Goal: Check status: Check status

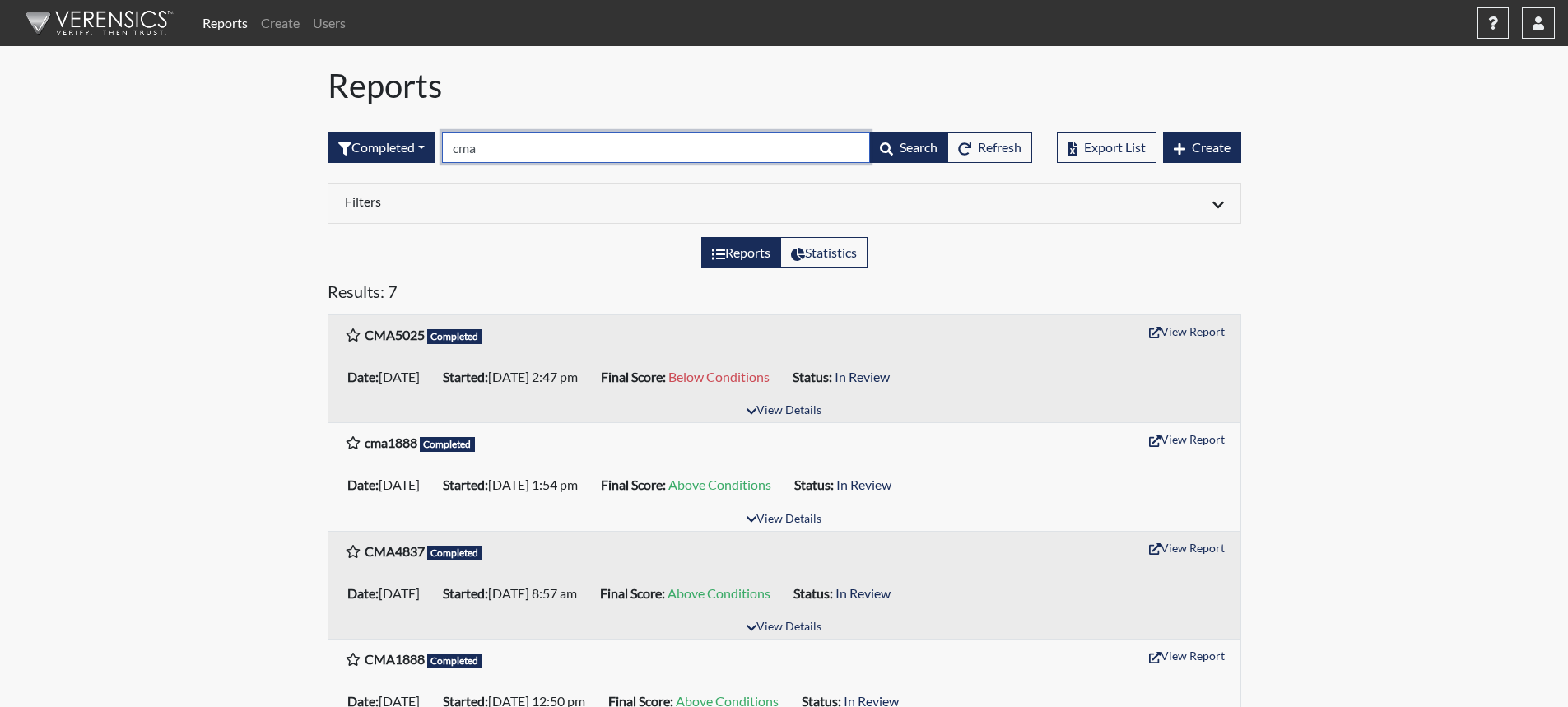
drag, startPoint x: 497, startPoint y: 146, endPoint x: 282, endPoint y: 143, distance: 215.0
click at [282, 143] on div "Reports Create Users Help Center × Verensics Best Practices How to successfully…" at bounding box center [784, 542] width 1568 height 1085
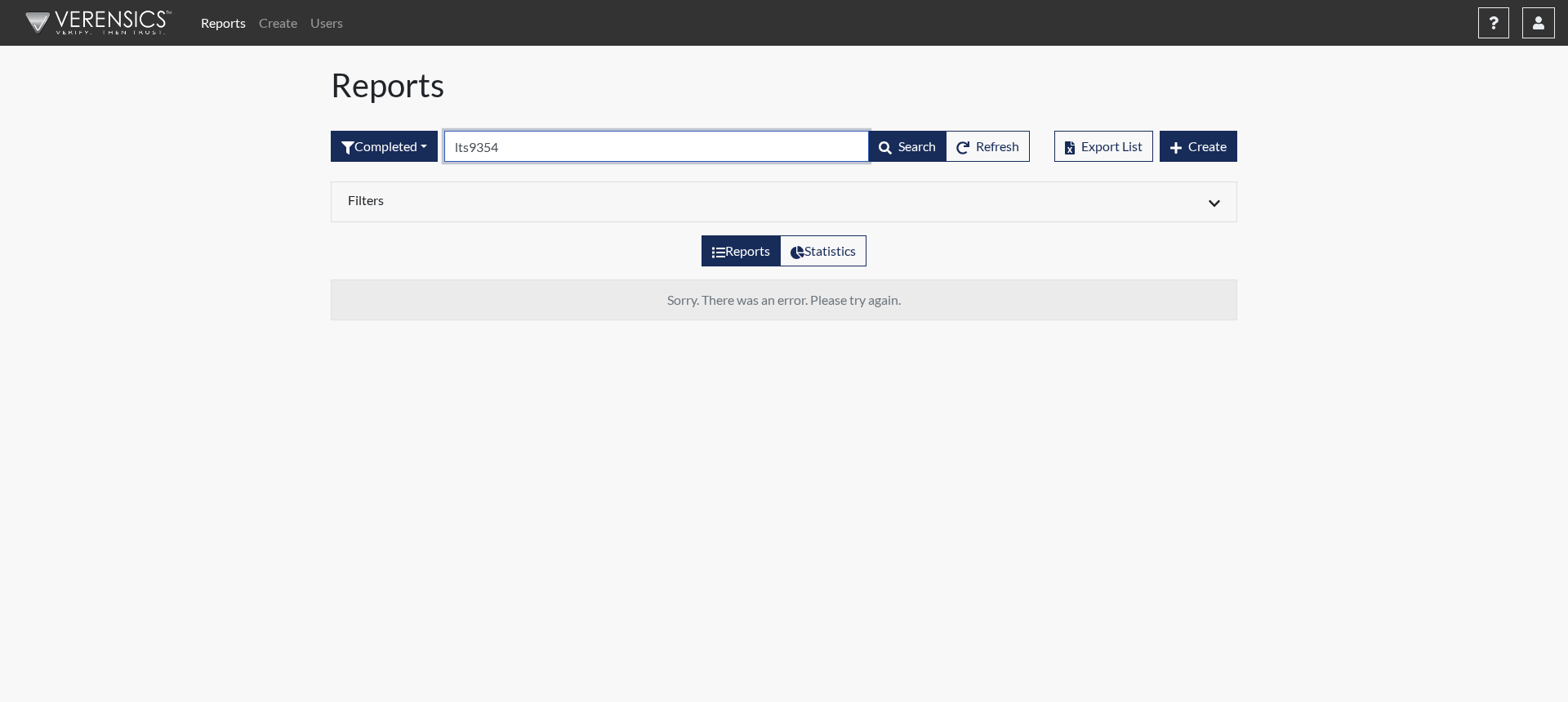
type input "lts9354"
drag, startPoint x: 515, startPoint y: 147, endPoint x: 325, endPoint y: 138, distance: 190.2
click at [325, 138] on div "Completed All Created Sent by email In Progress Declined Completed lts9354 Sear…" at bounding box center [680, 146] width 723 height 70
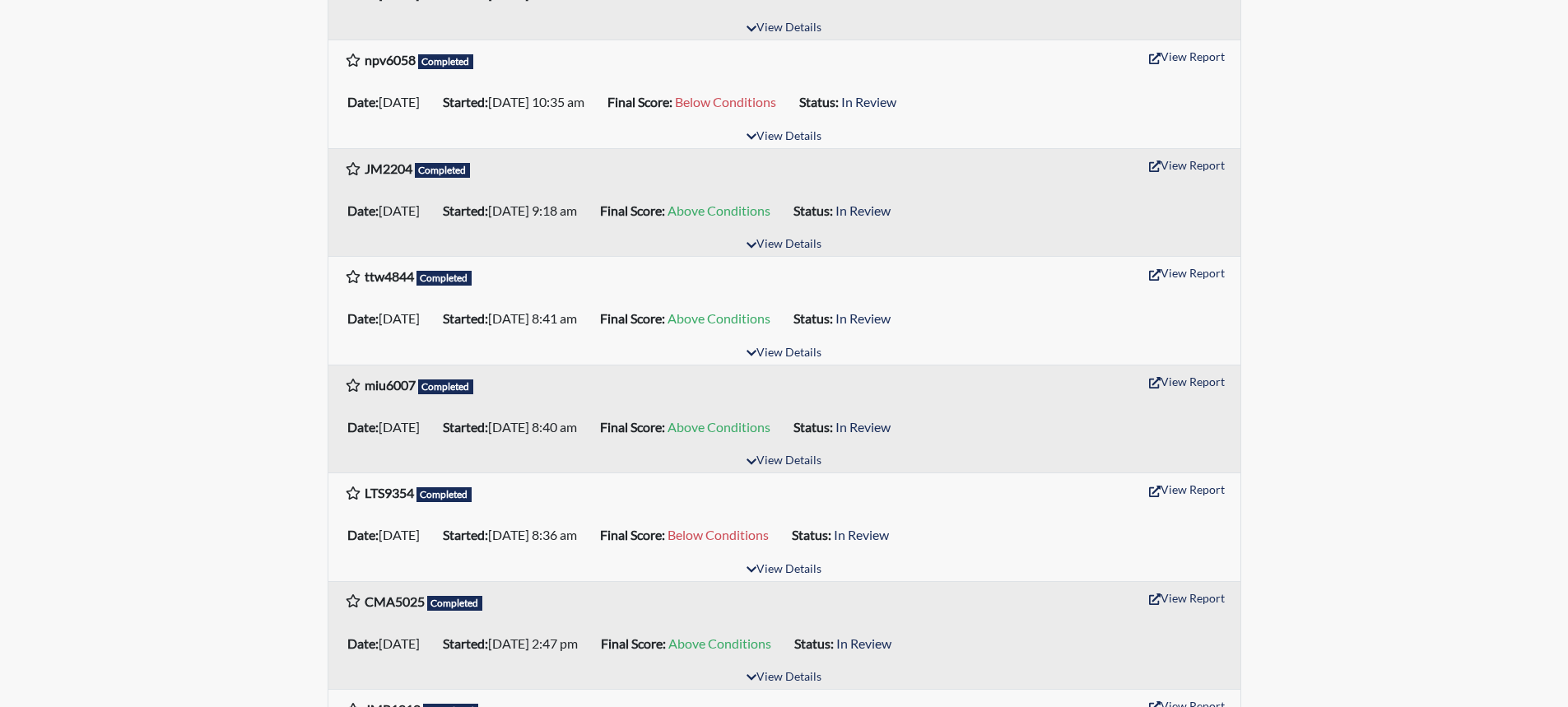
scroll to position [823, 0]
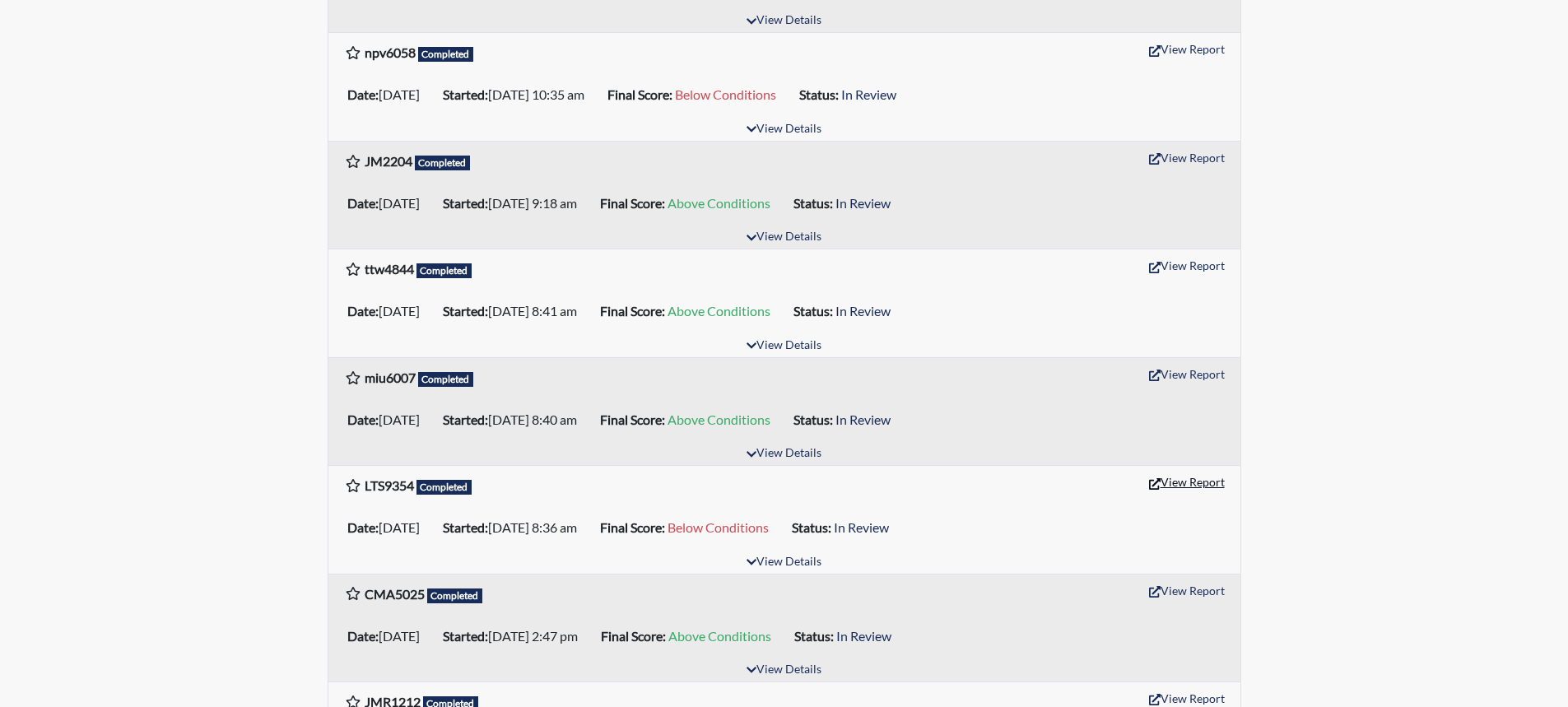
click at [1191, 482] on button "View Report" at bounding box center [1187, 482] width 90 height 26
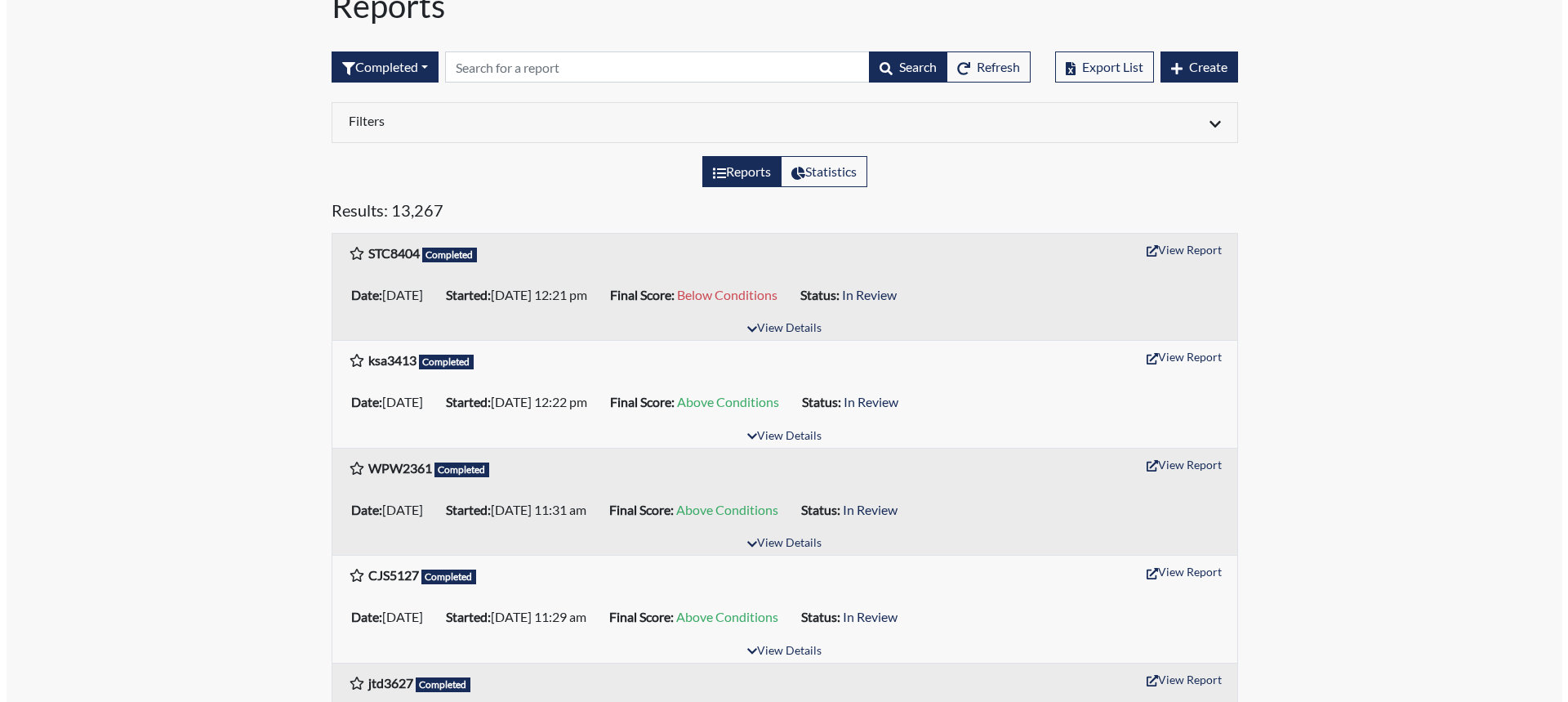
scroll to position [0, 0]
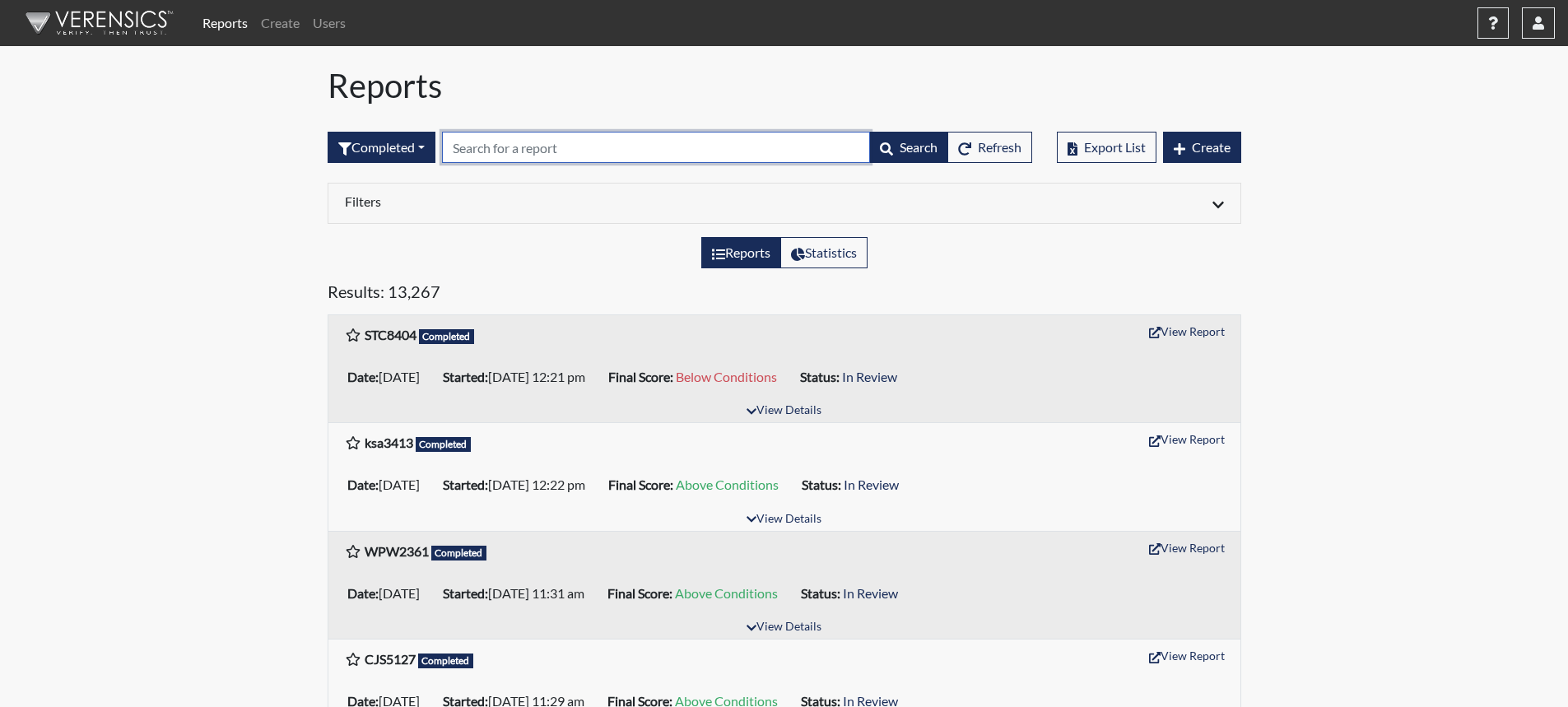
click at [539, 146] on input "text" at bounding box center [656, 147] width 428 height 31
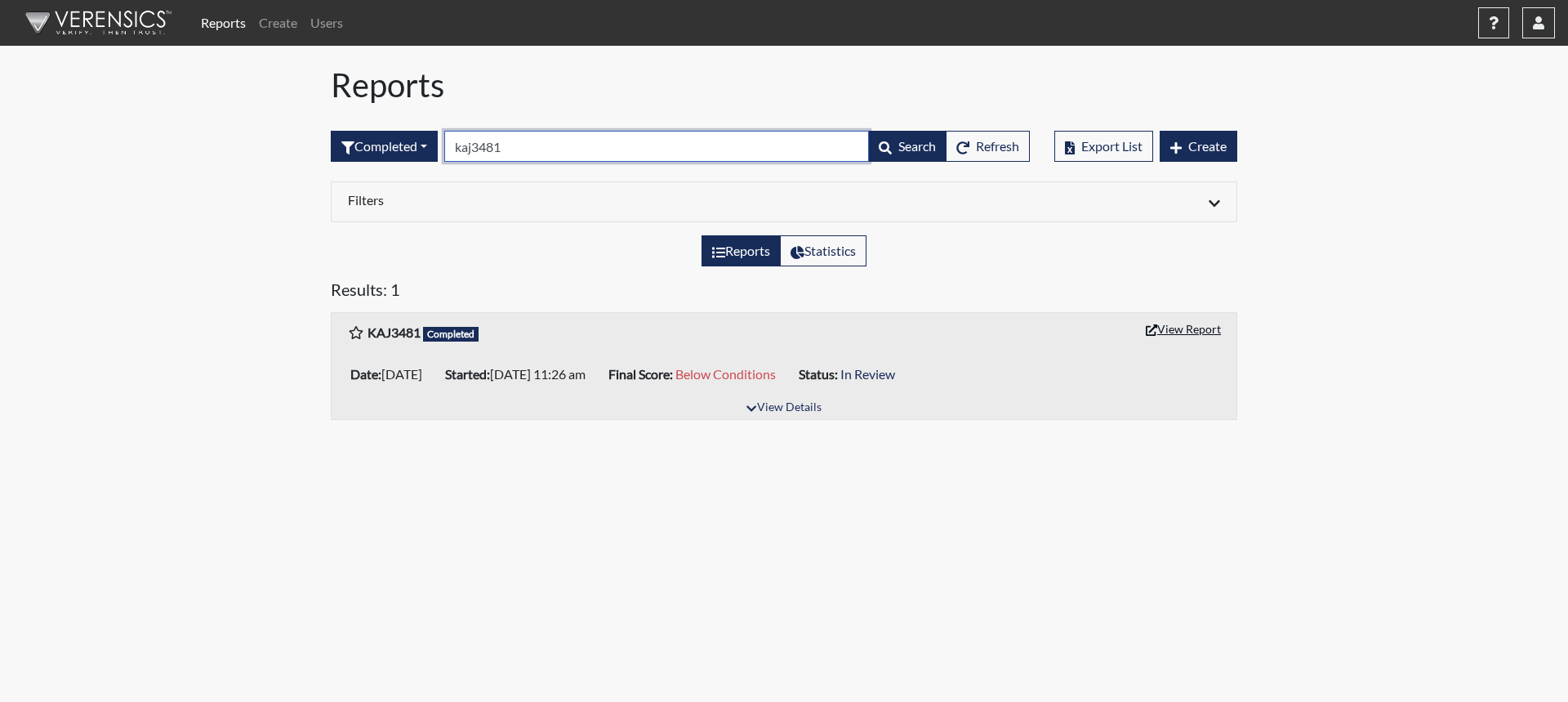
type input "kaj3481"
click at [1205, 331] on button "View Report" at bounding box center [1183, 329] width 90 height 25
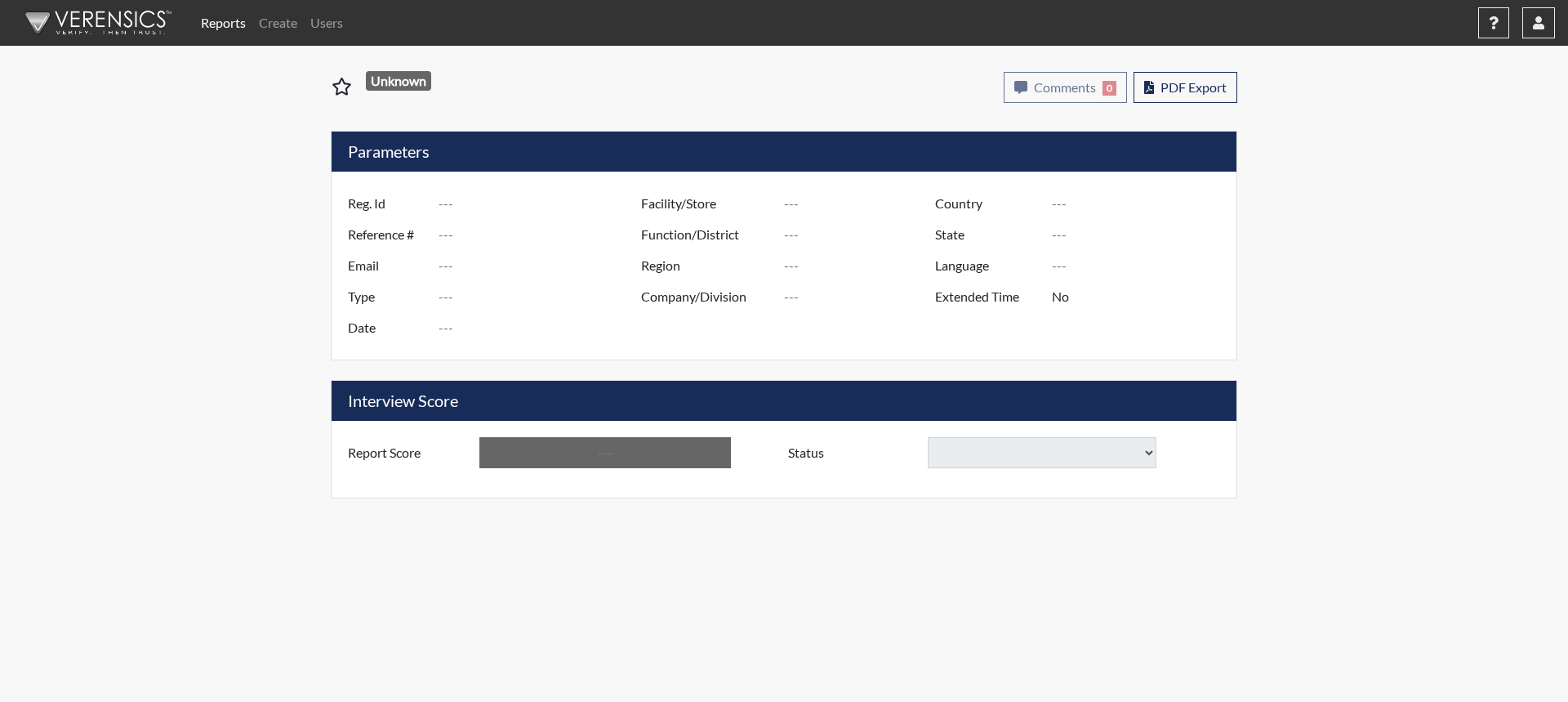
type input "LTS9354"
type input "51729"
type input "---"
type input "Corrections Pre-Employment"
type input "[DATE]"
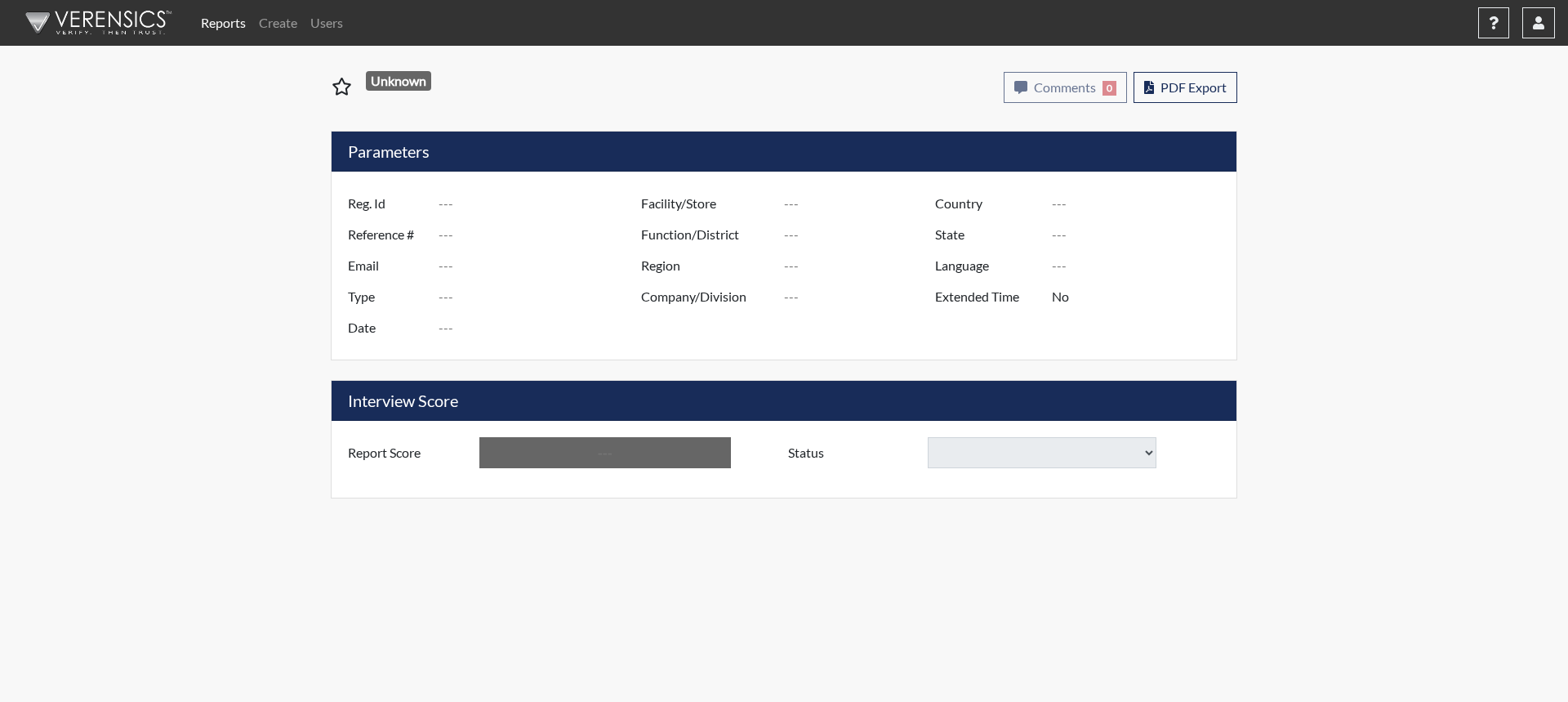
type input "[PERSON_NAME]"
type input "[GEOGRAPHIC_DATA]"
type input "[US_STATE]"
type input "English"
type input "Below Conditions"
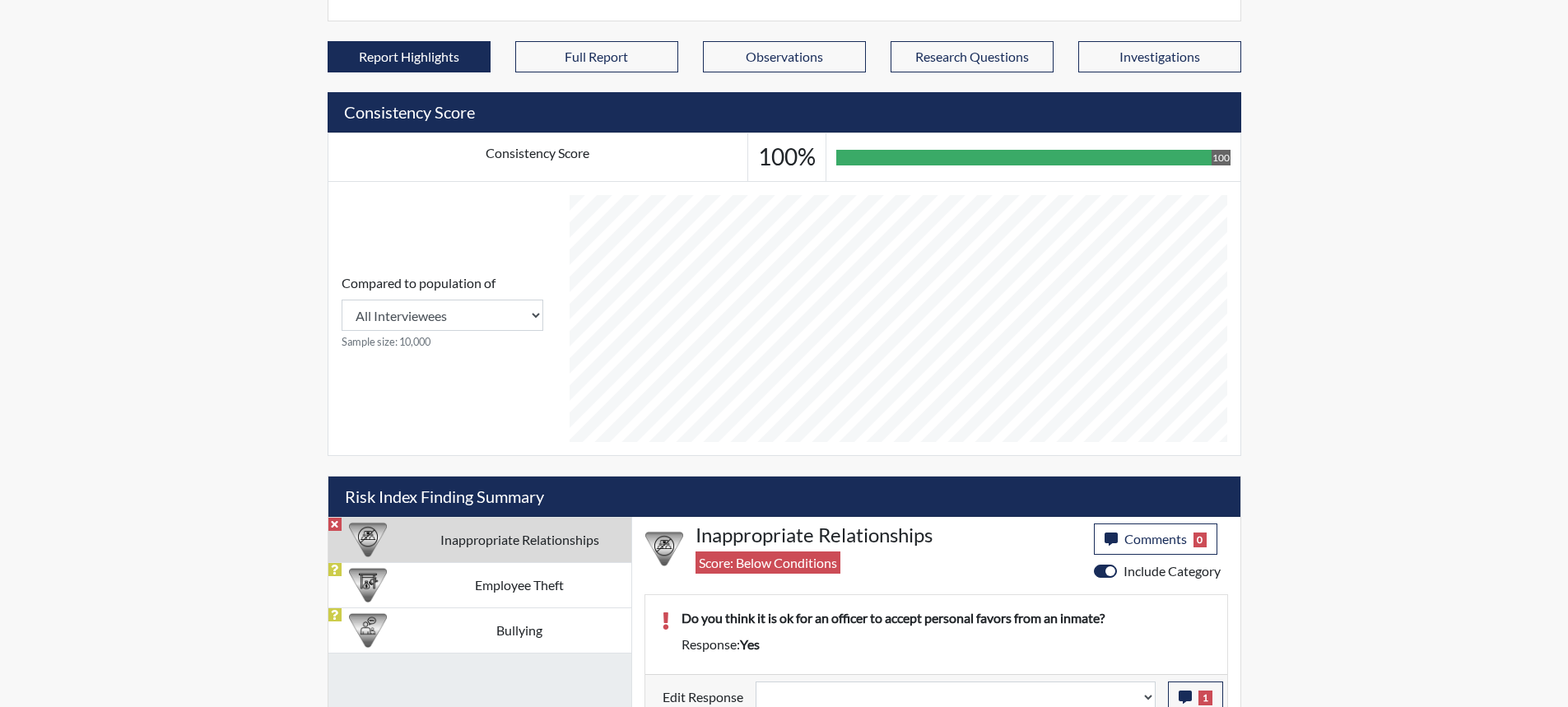
scroll to position [534, 0]
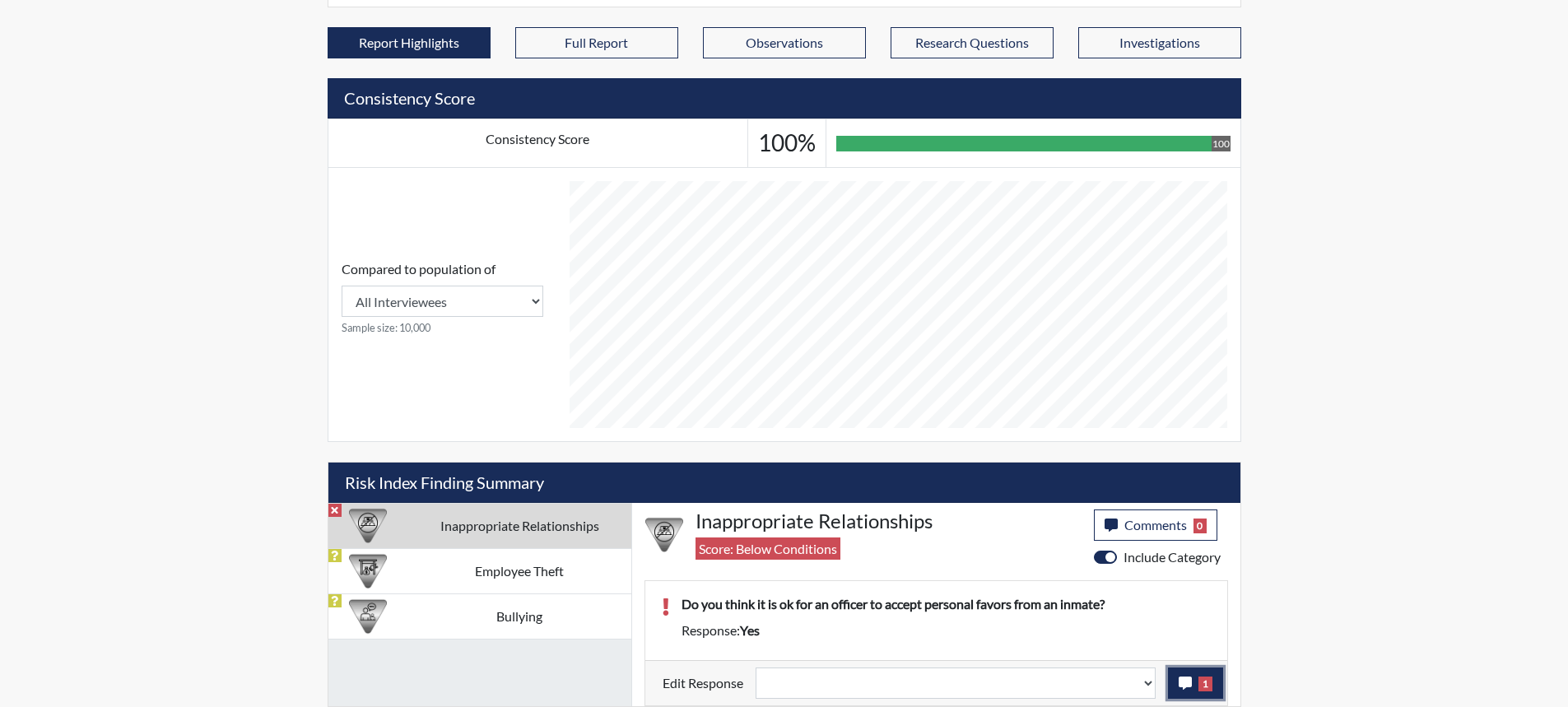
click at [1185, 682] on icon "button" at bounding box center [1185, 682] width 13 height 13
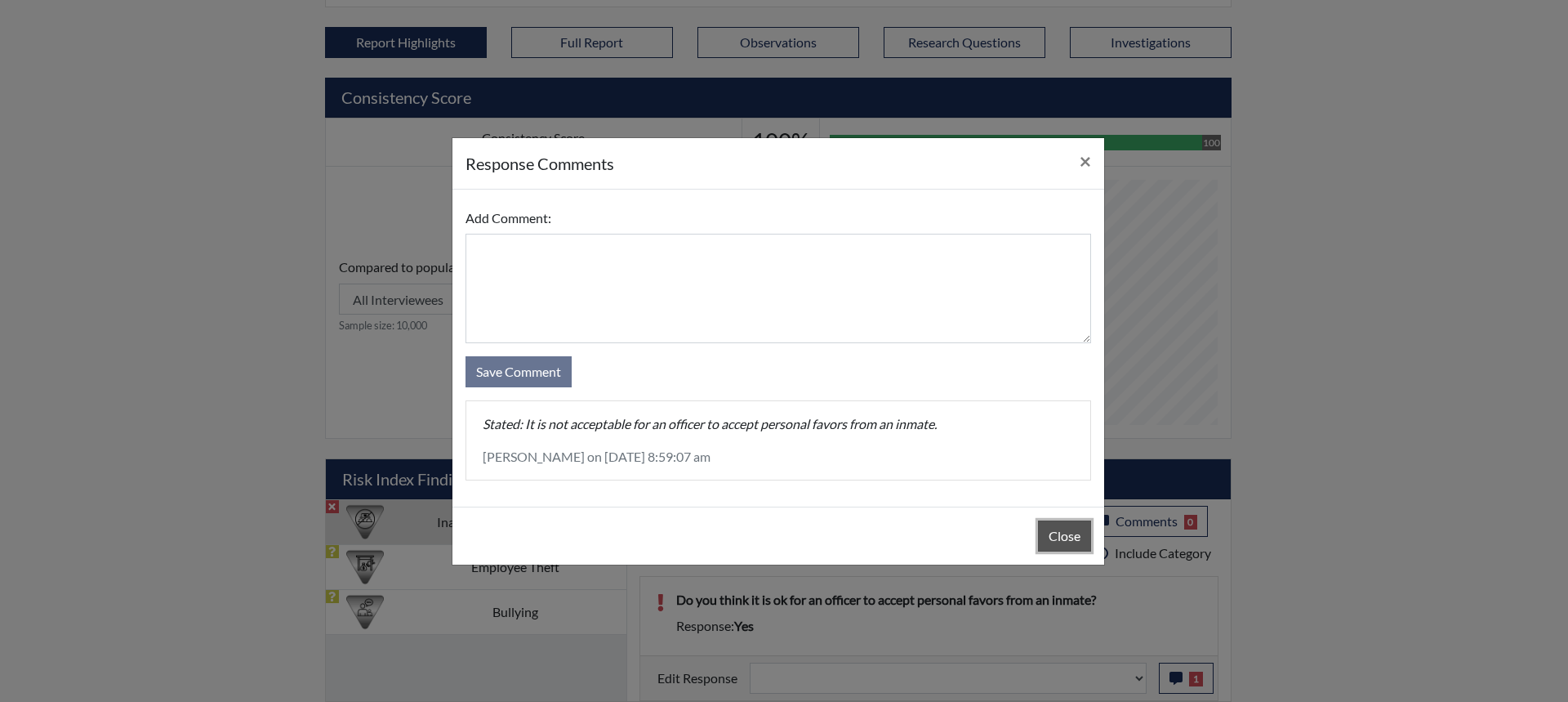
click at [1076, 529] on button "Close" at bounding box center [1064, 536] width 53 height 31
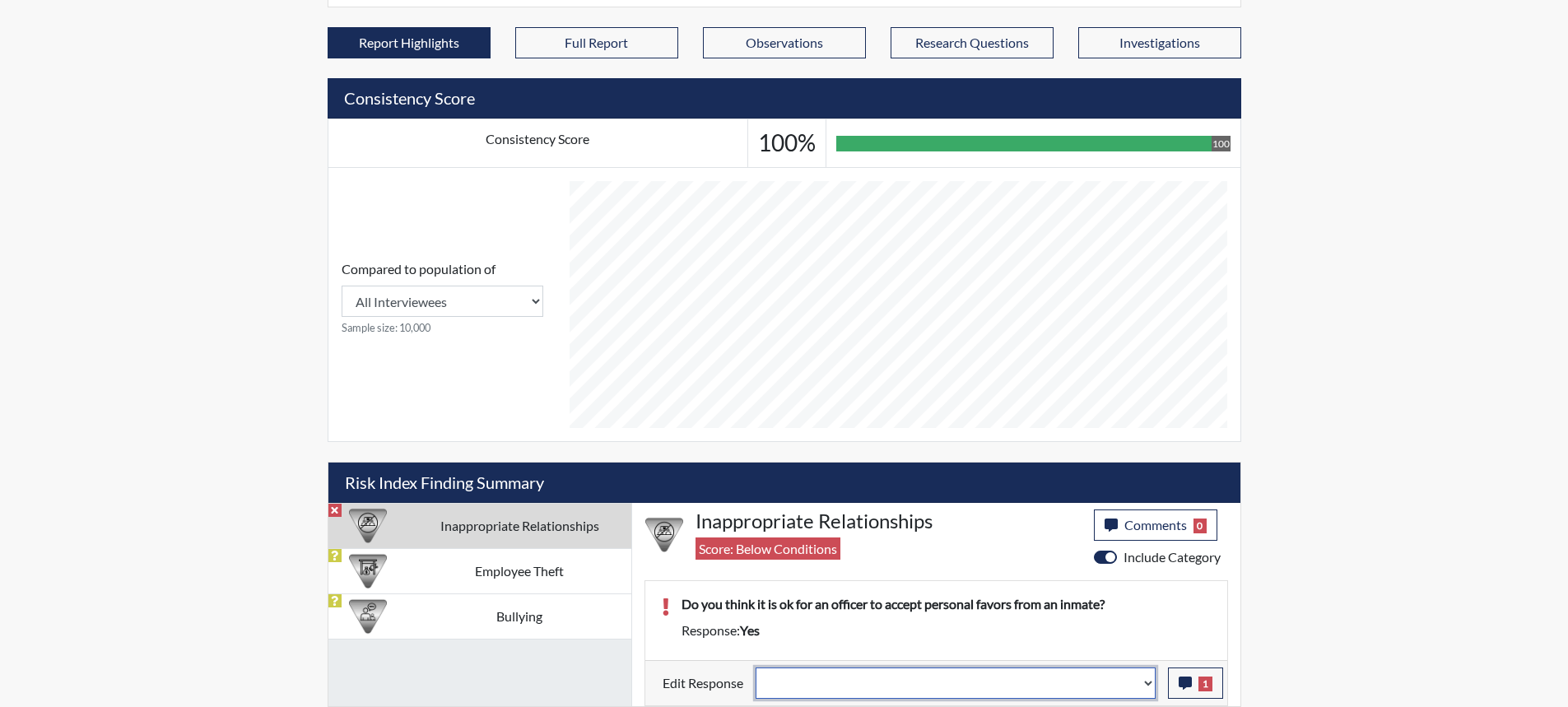
click at [1148, 682] on select "Question is not relevant. Results will be updated. Reasonable explanation provi…" at bounding box center [955, 683] width 400 height 31
select select "reasonable-explanation-provided"
click at [756, 668] on select "Question is not relevant. Results will be updated. Reasonable explanation provi…" at bounding box center [955, 683] width 400 height 31
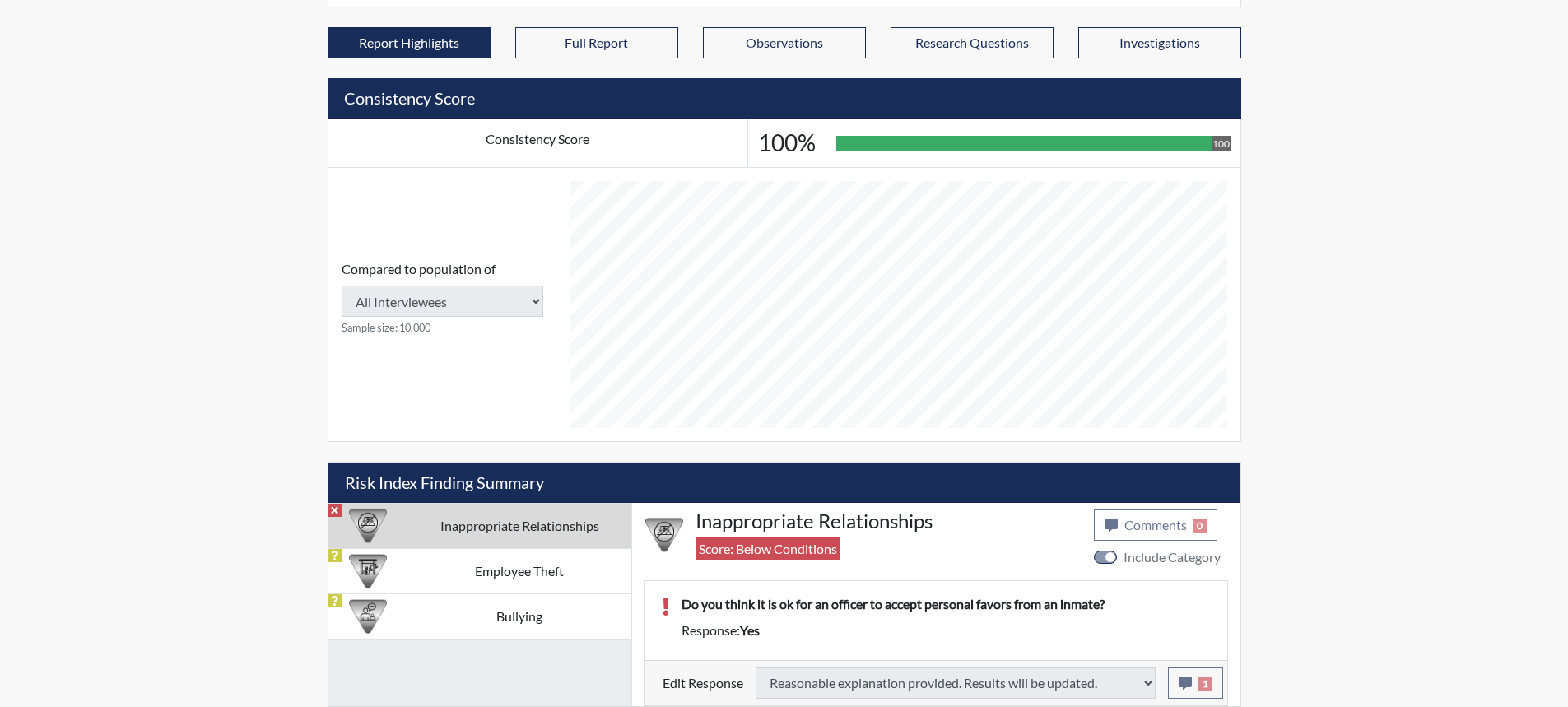
type input "Above Conditions"
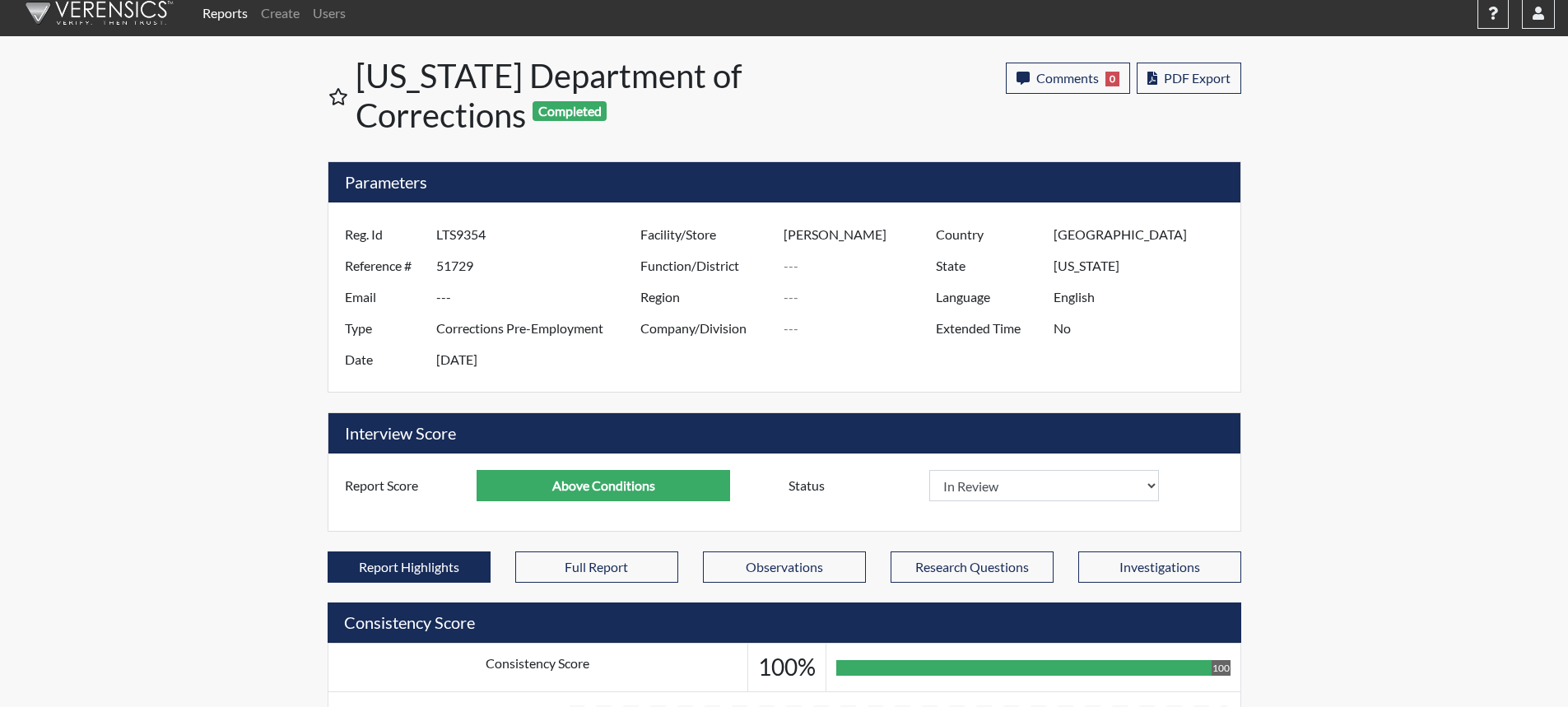
scroll to position [0, 0]
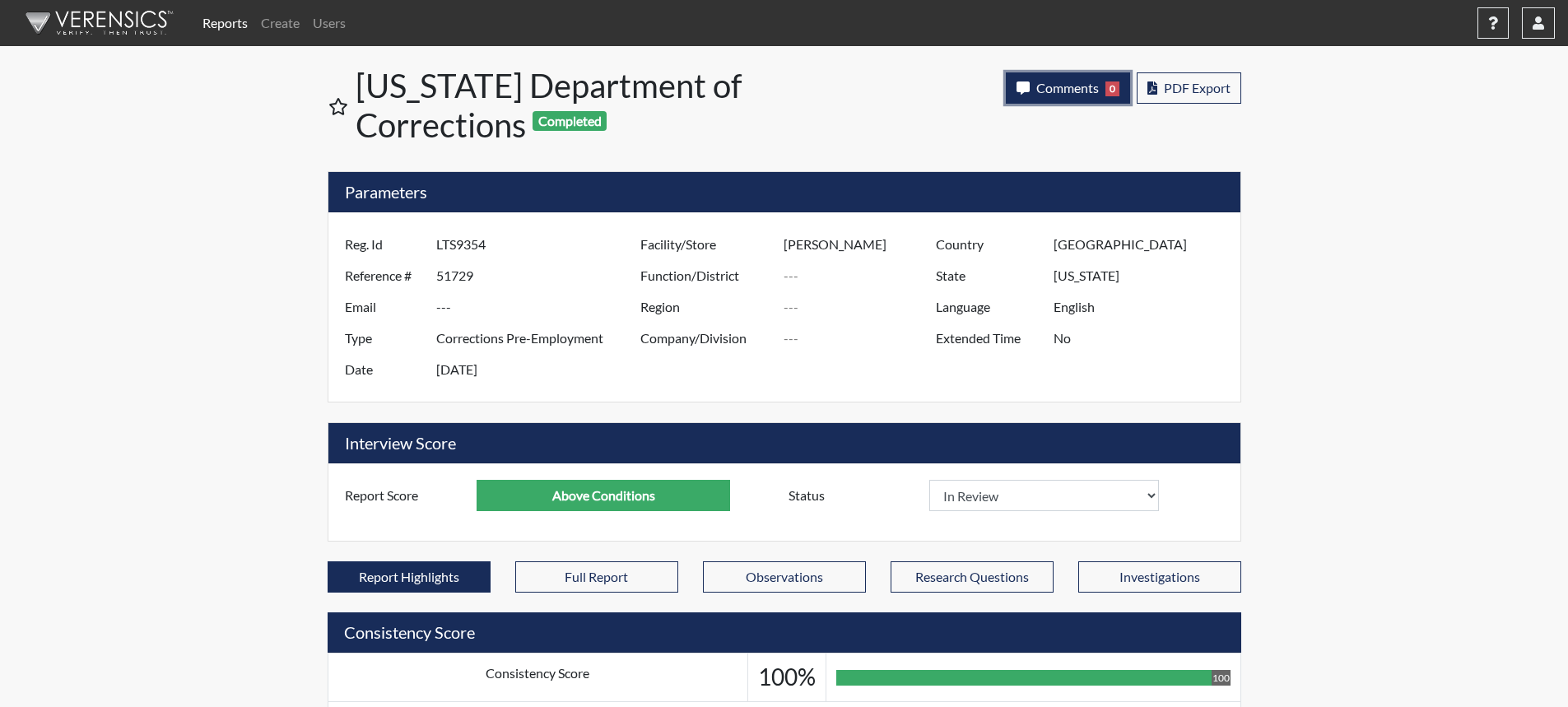
click at [1043, 91] on span "Comments" at bounding box center [1068, 87] width 63 height 16
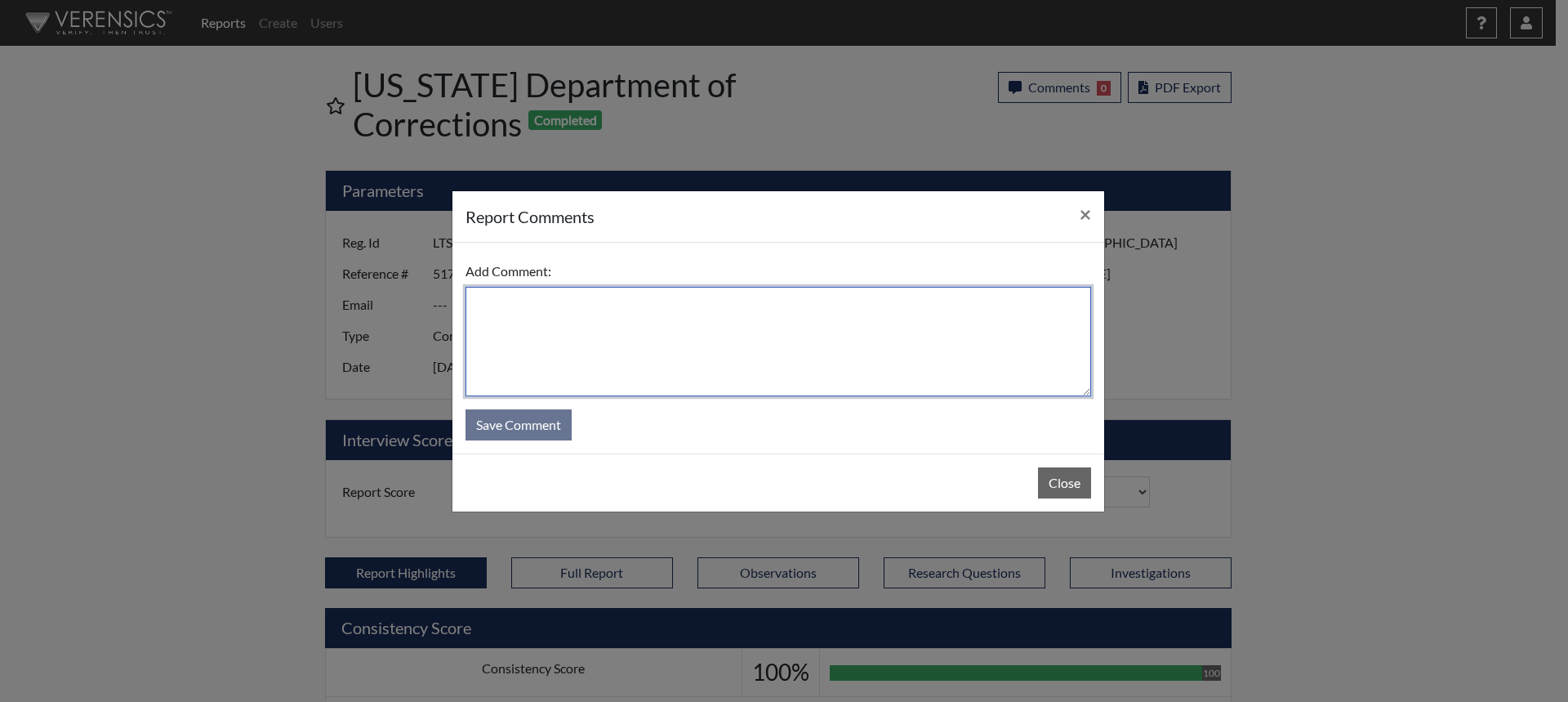
click at [720, 331] on textarea at bounding box center [779, 341] width 626 height 109
type textarea "SL [DATE]"
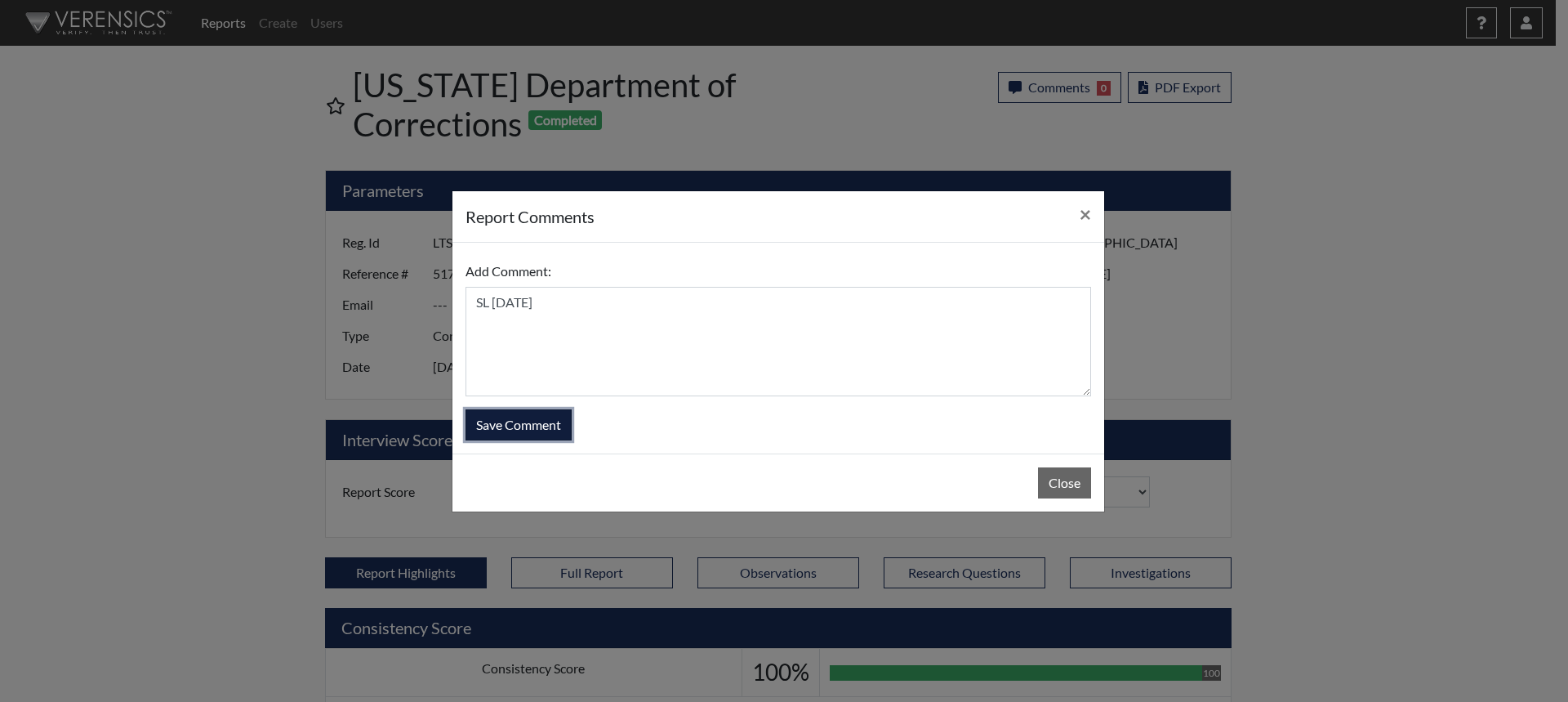
click at [555, 429] on button "Save Comment" at bounding box center [518, 425] width 106 height 31
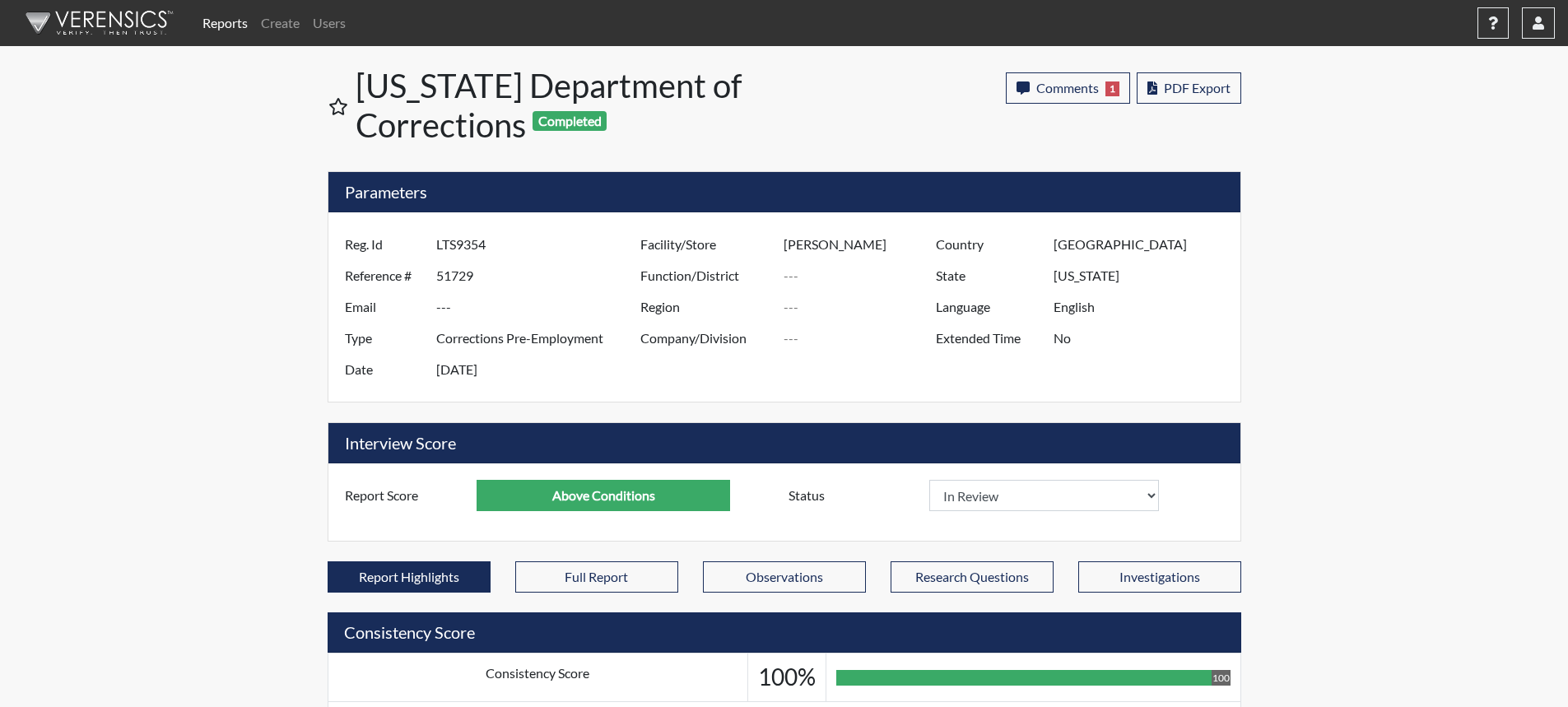
scroll to position [273, 684]
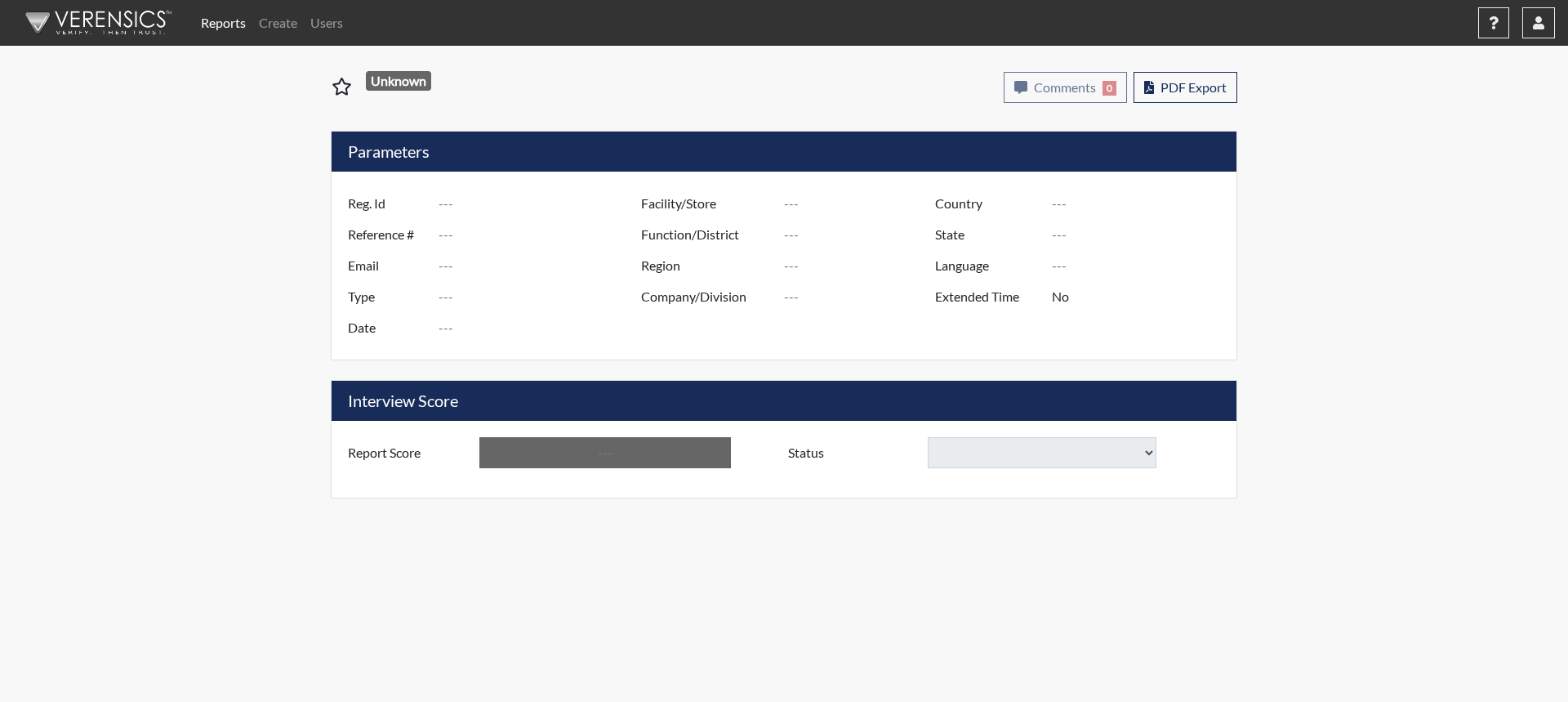
type input "KAJ3481"
type input "51721"
type input "---"
type input "Corrections Pre-Employment"
type input "Oct 14, 2025"
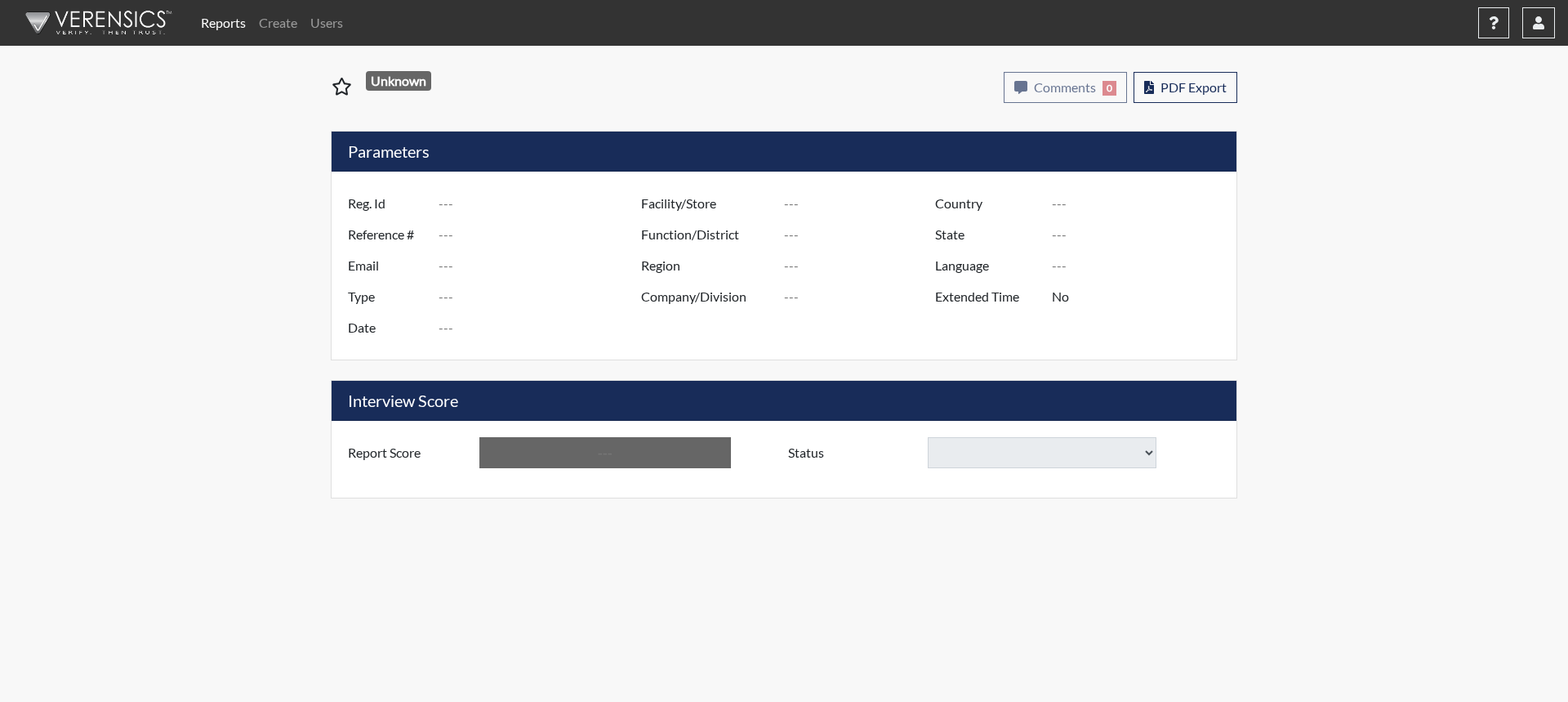
type input "Clayton TC"
type input "North Region"
type input "[GEOGRAPHIC_DATA]"
type input "[US_STATE]"
type input "English"
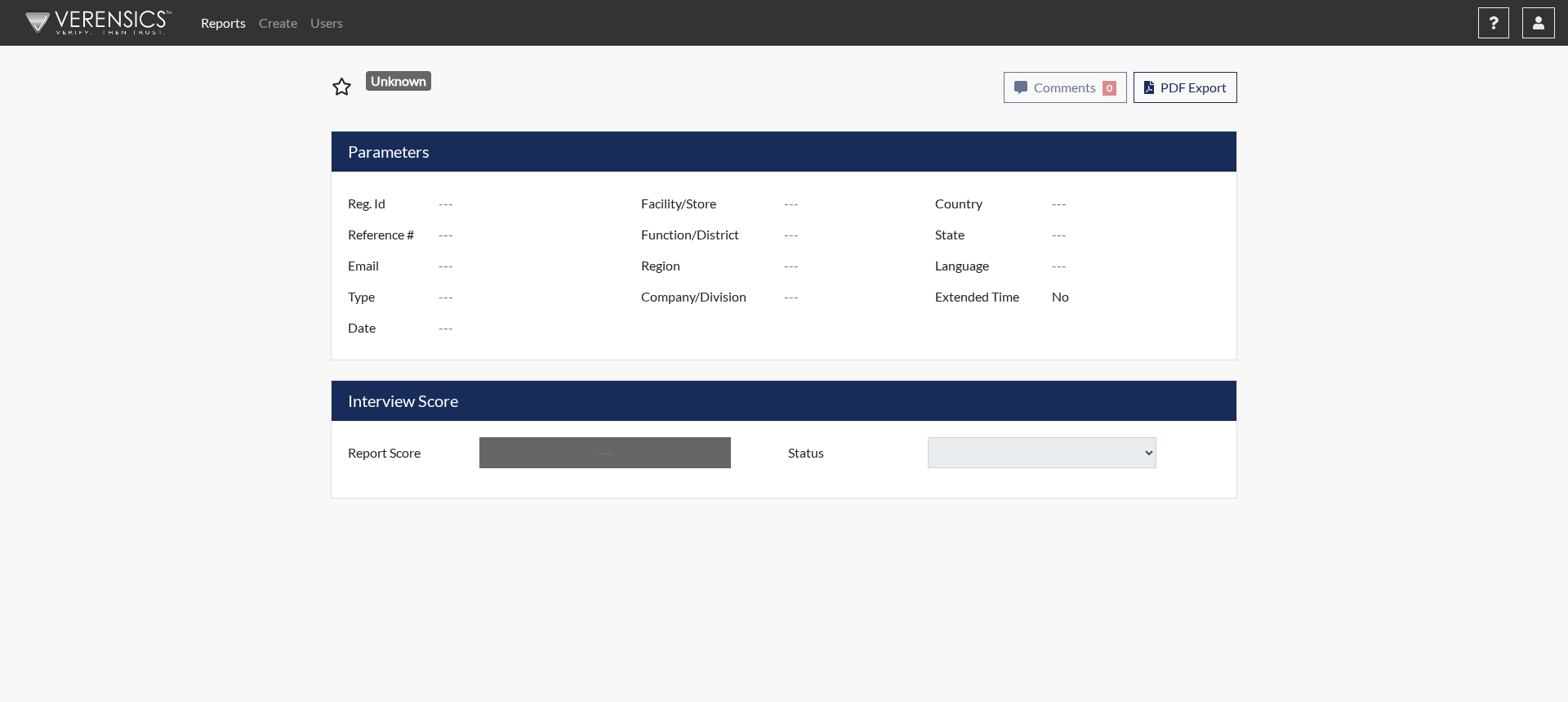
type input "Below Conditions"
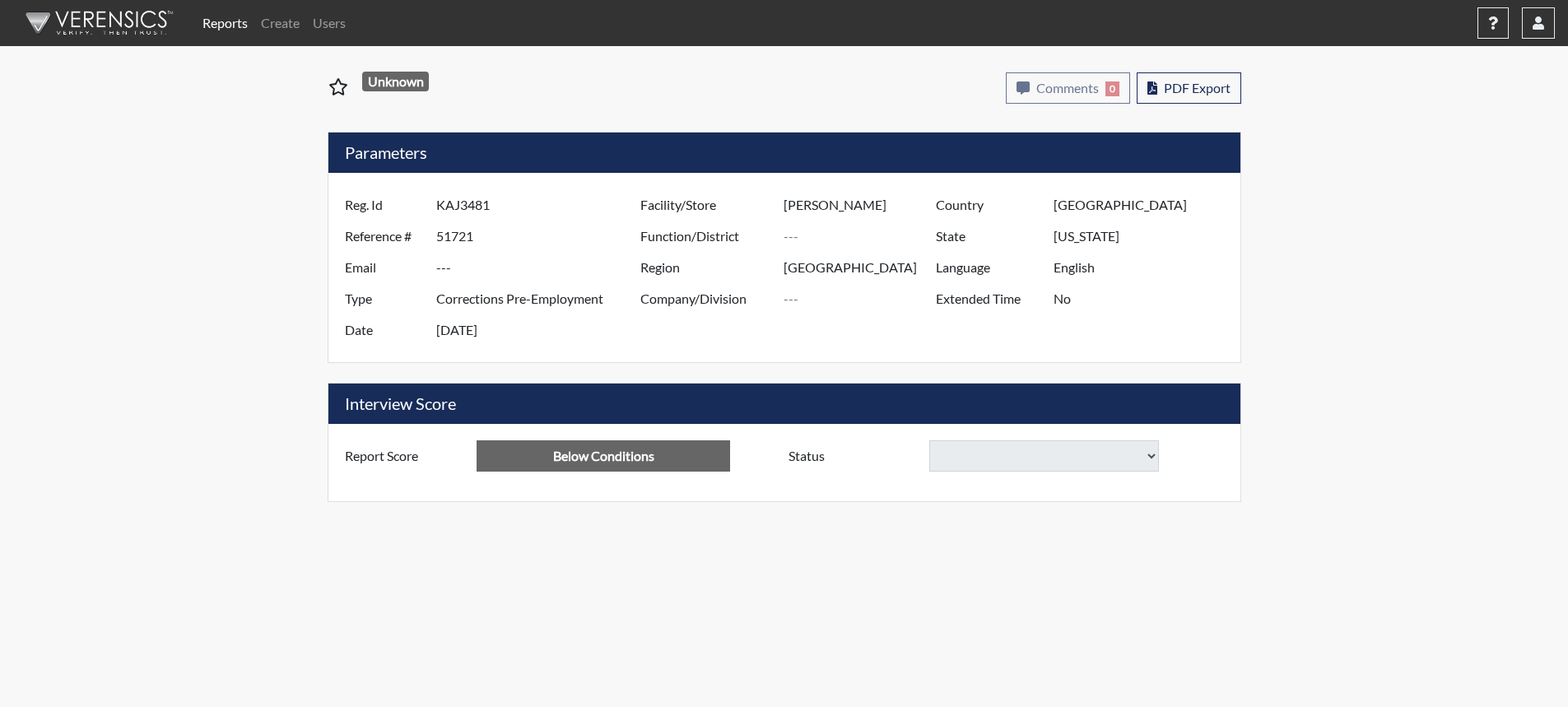
select select
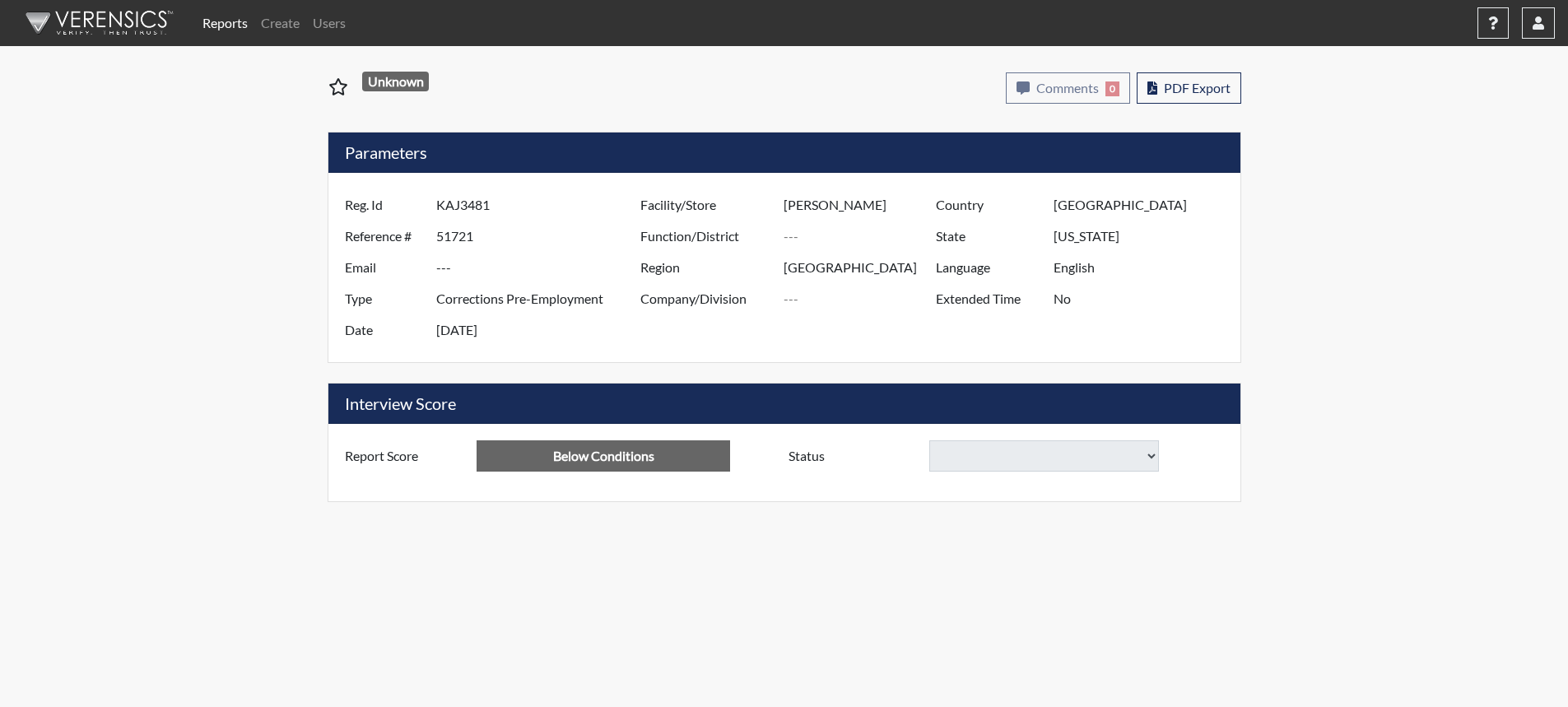
select select
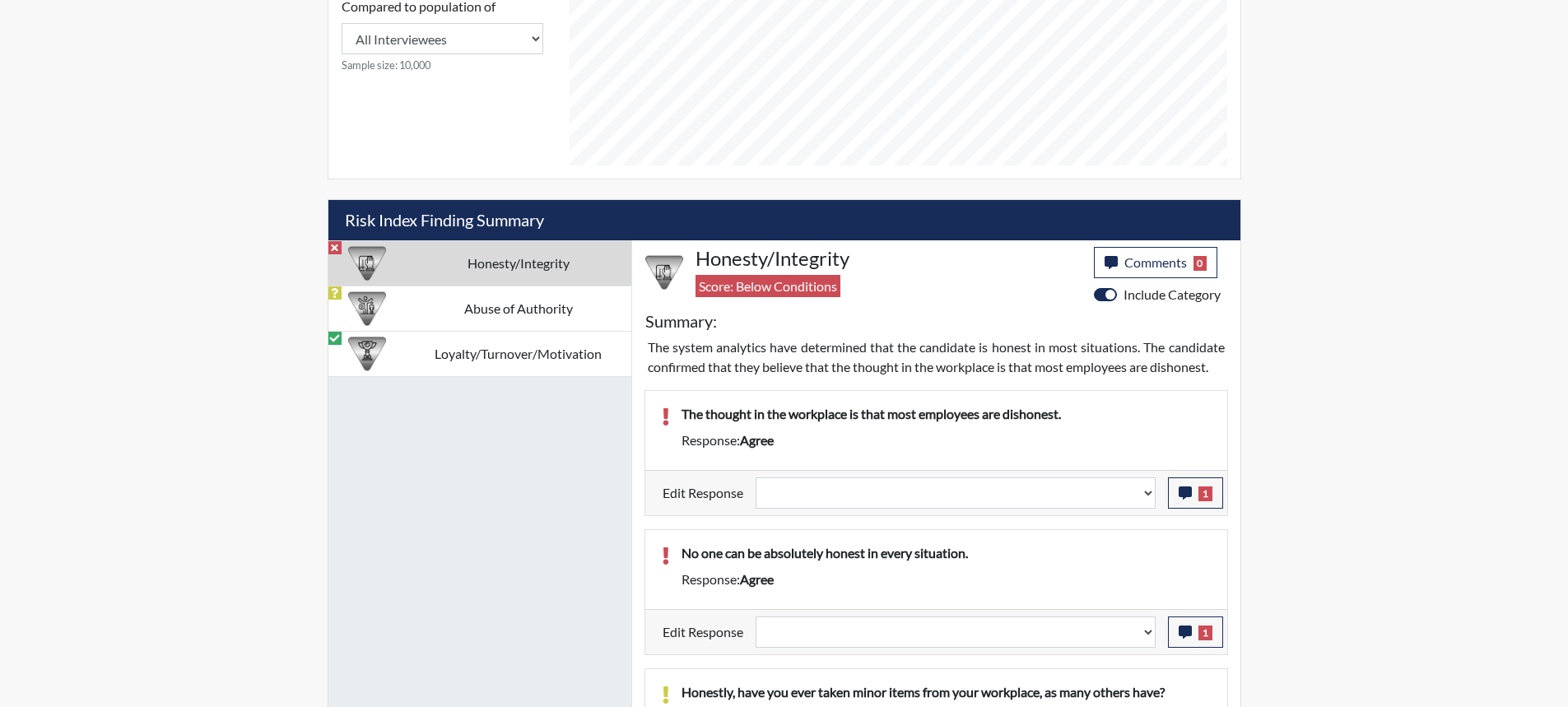
scroll to position [823, 0]
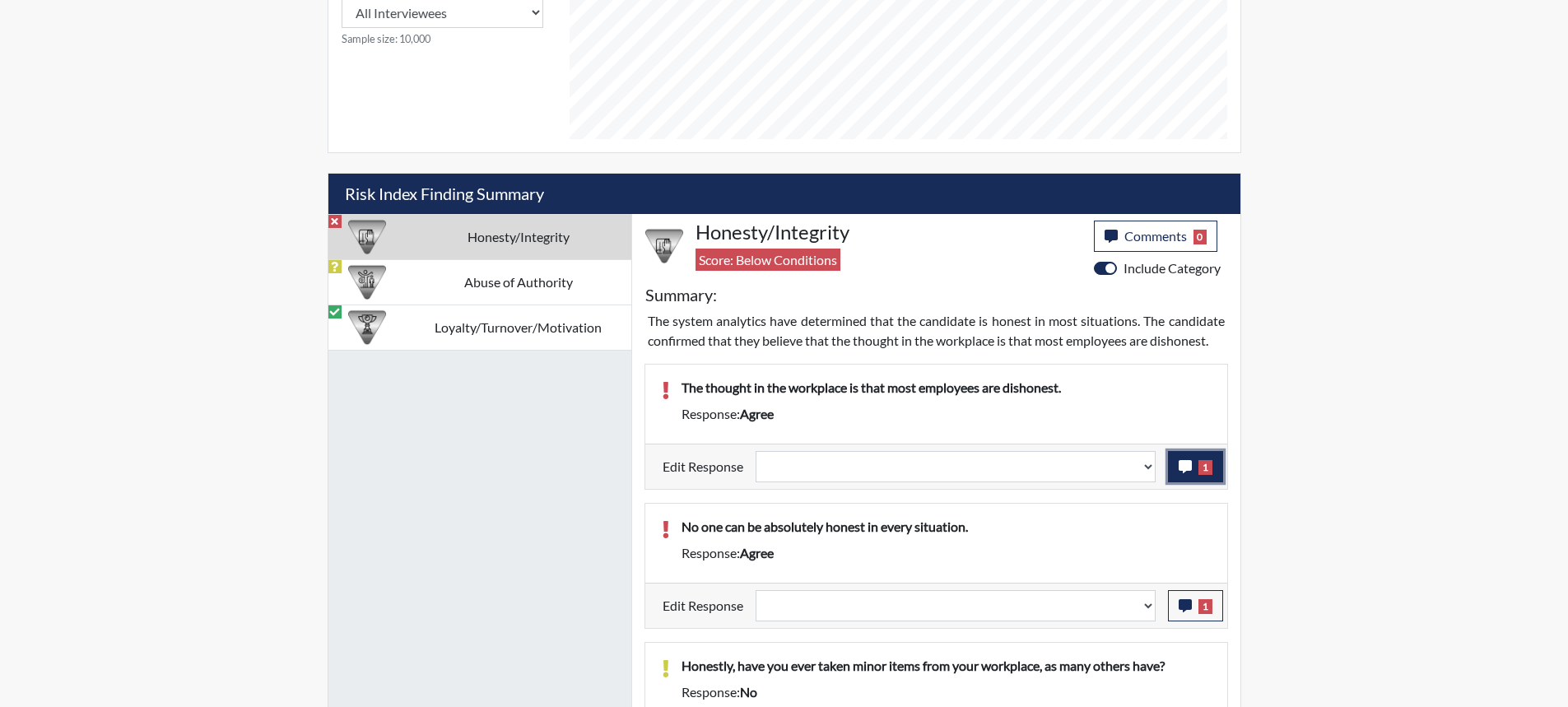
click at [1191, 468] on icon "button" at bounding box center [1185, 465] width 13 height 13
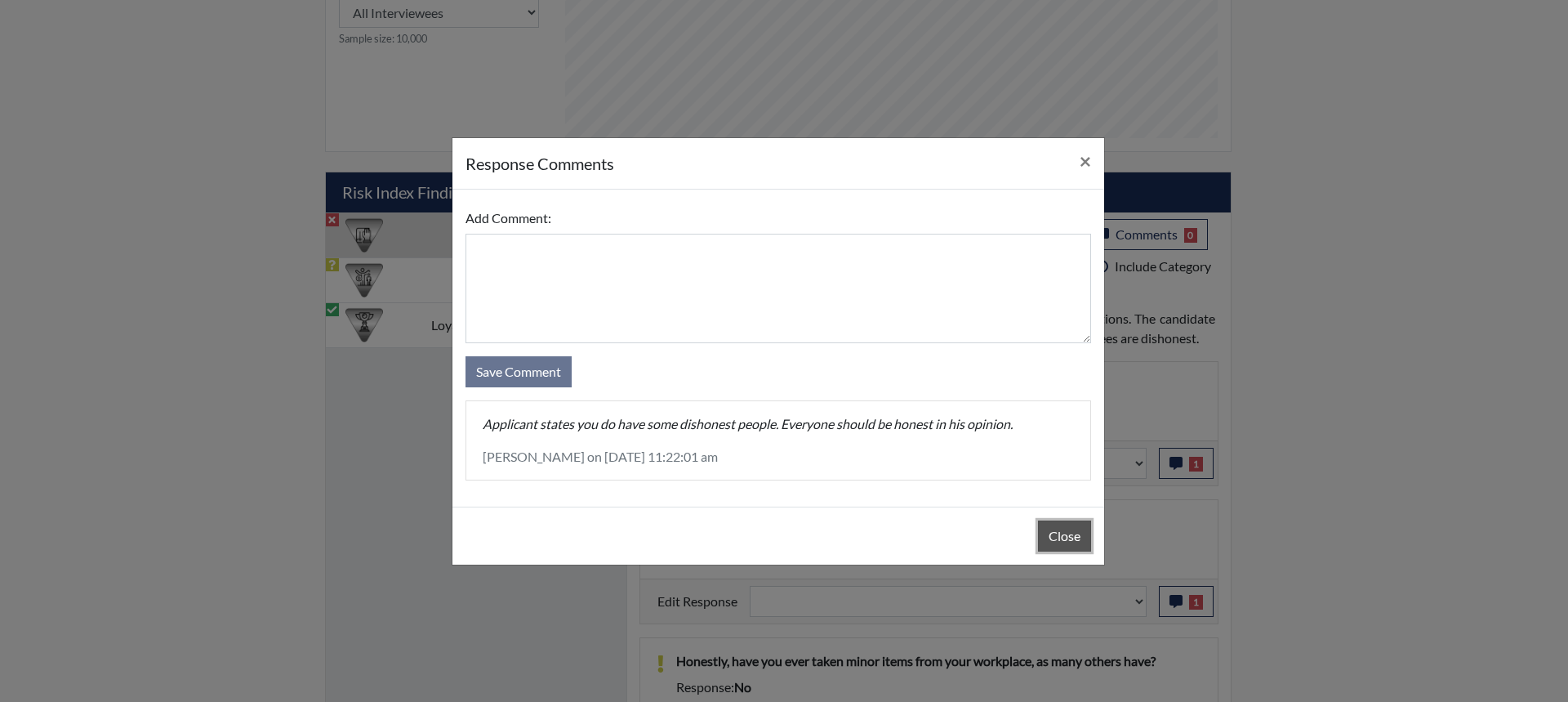
click at [1062, 537] on button "Close" at bounding box center [1064, 536] width 53 height 31
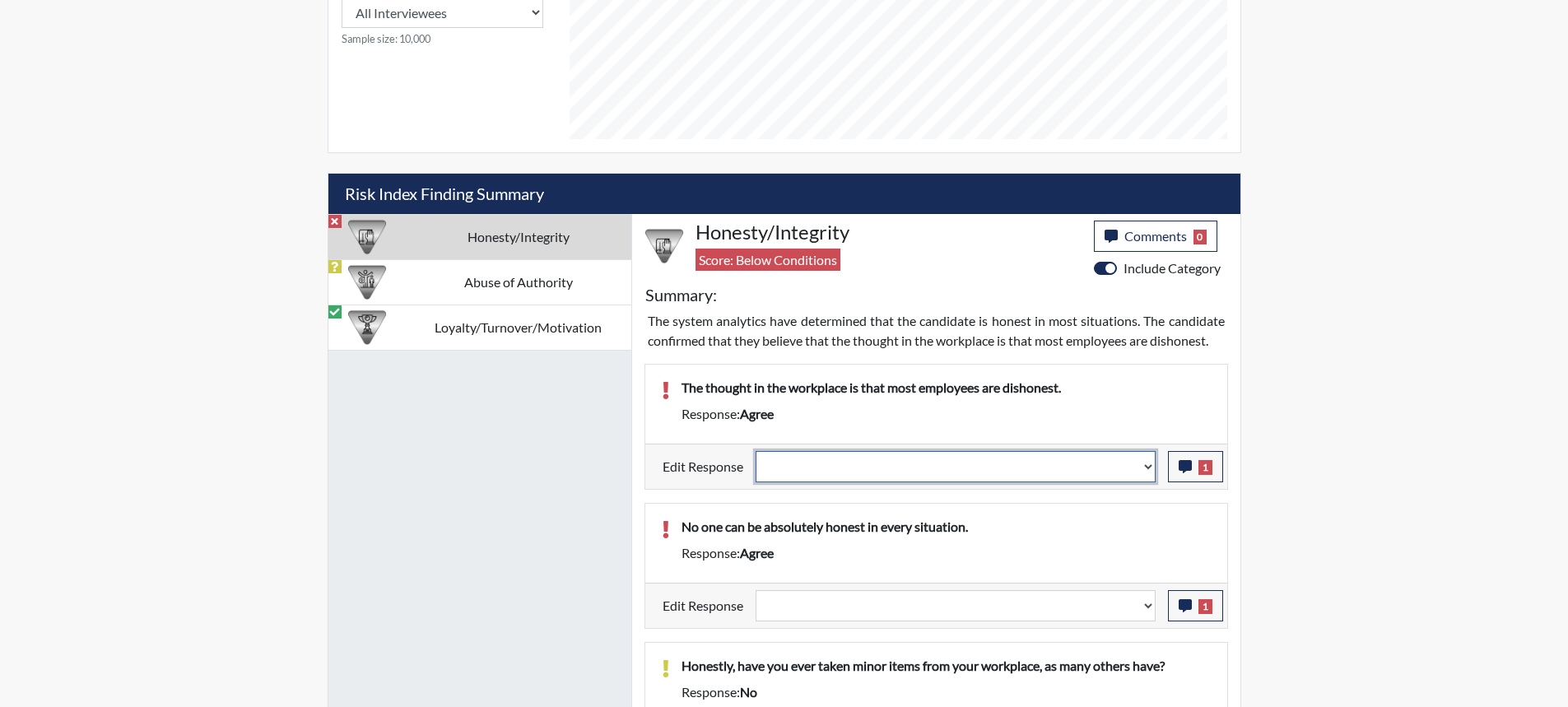
click at [1148, 468] on select "Question is not relevant. Results will be updated. Reasonable explanation provi…" at bounding box center [955, 466] width 400 height 31
select select "reasonable-explanation-provided"
click at [756, 451] on select "Question is not relevant. Results will be updated. Reasonable explanation provi…" at bounding box center [955, 466] width 400 height 31
select select
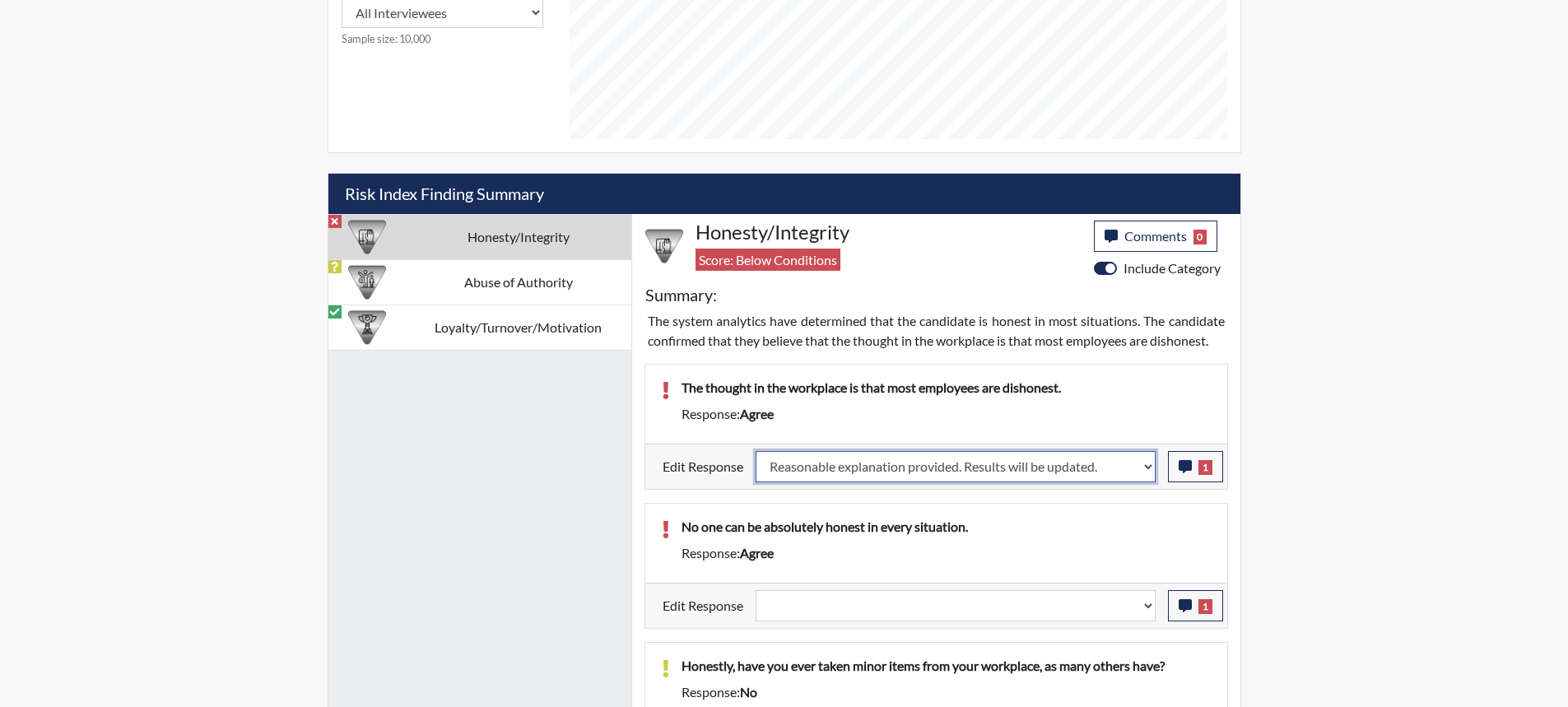
select select
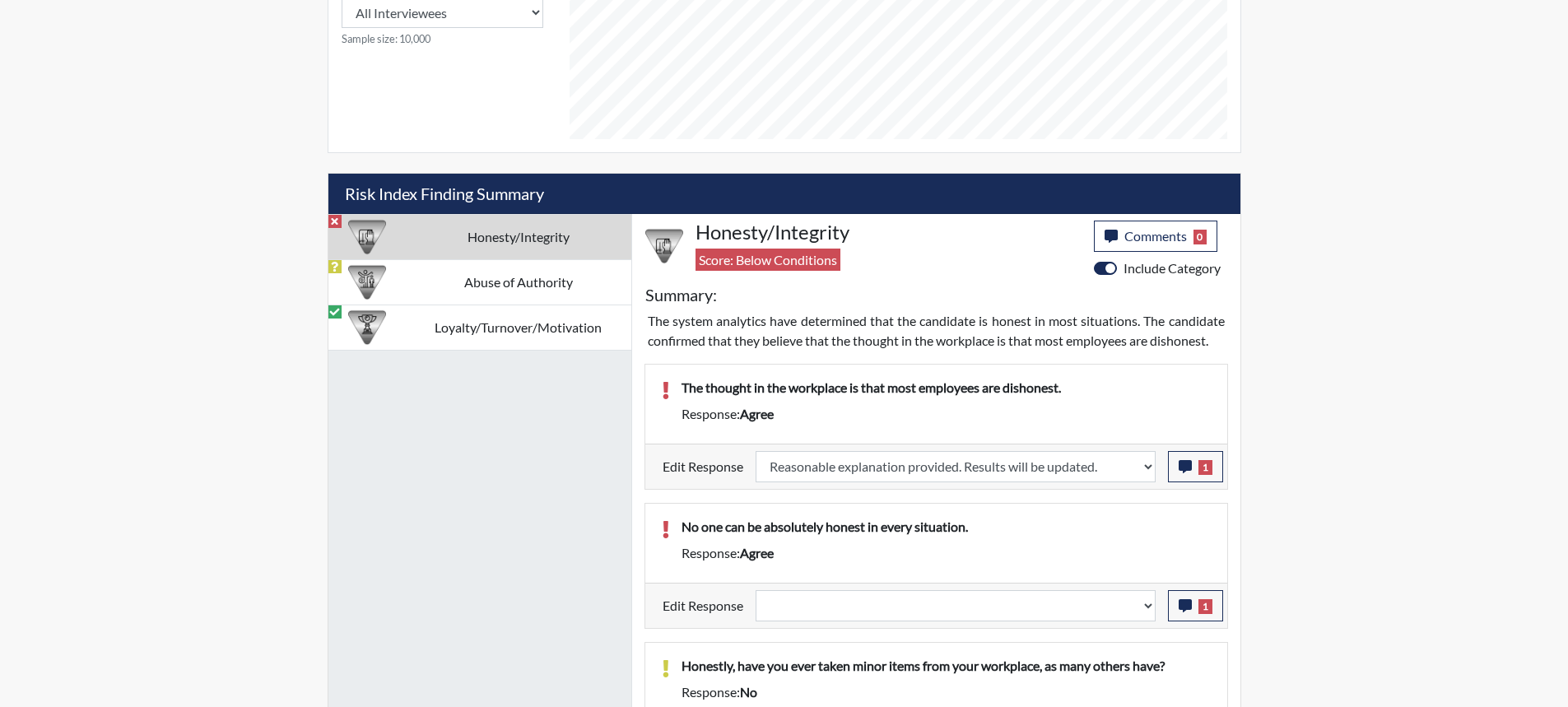
select select
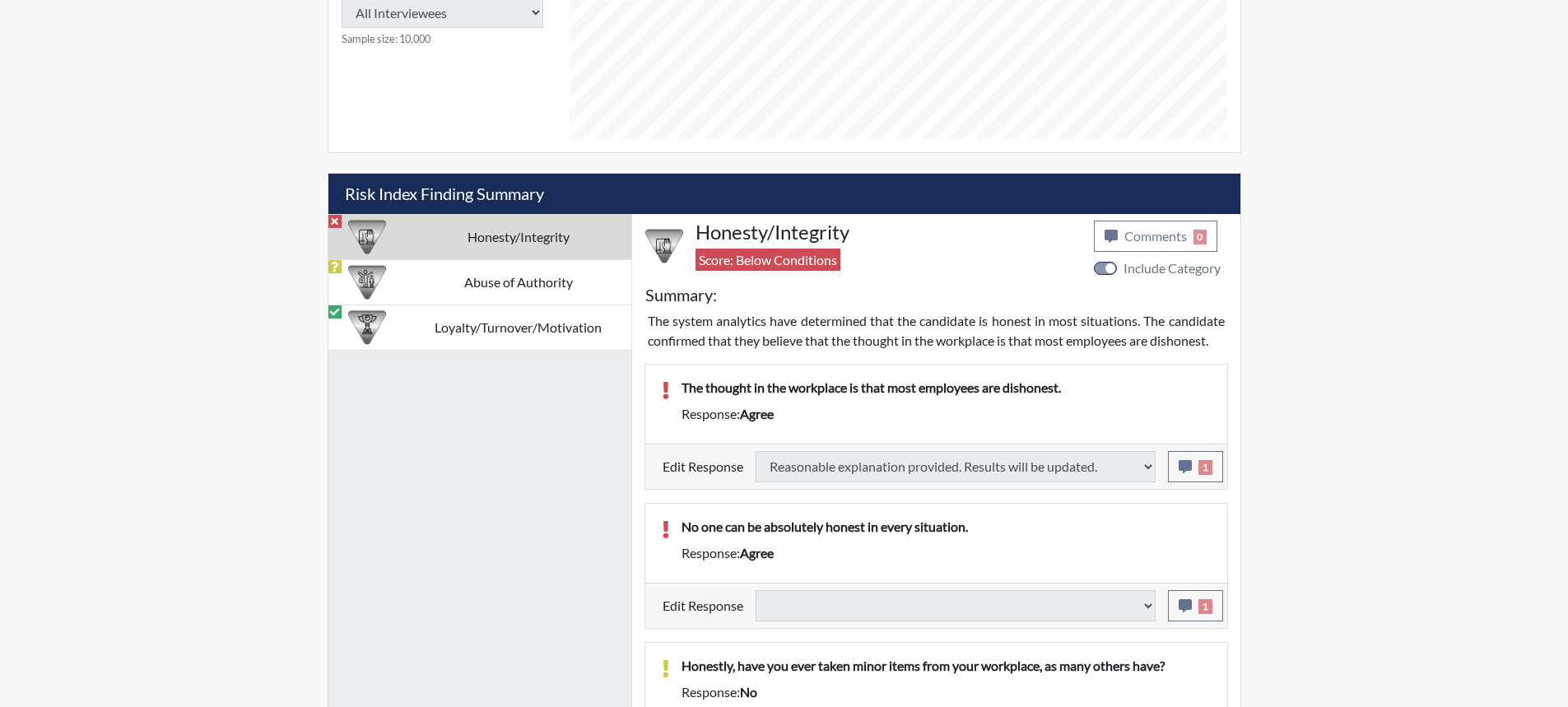
type input "Above Conditions"
select select
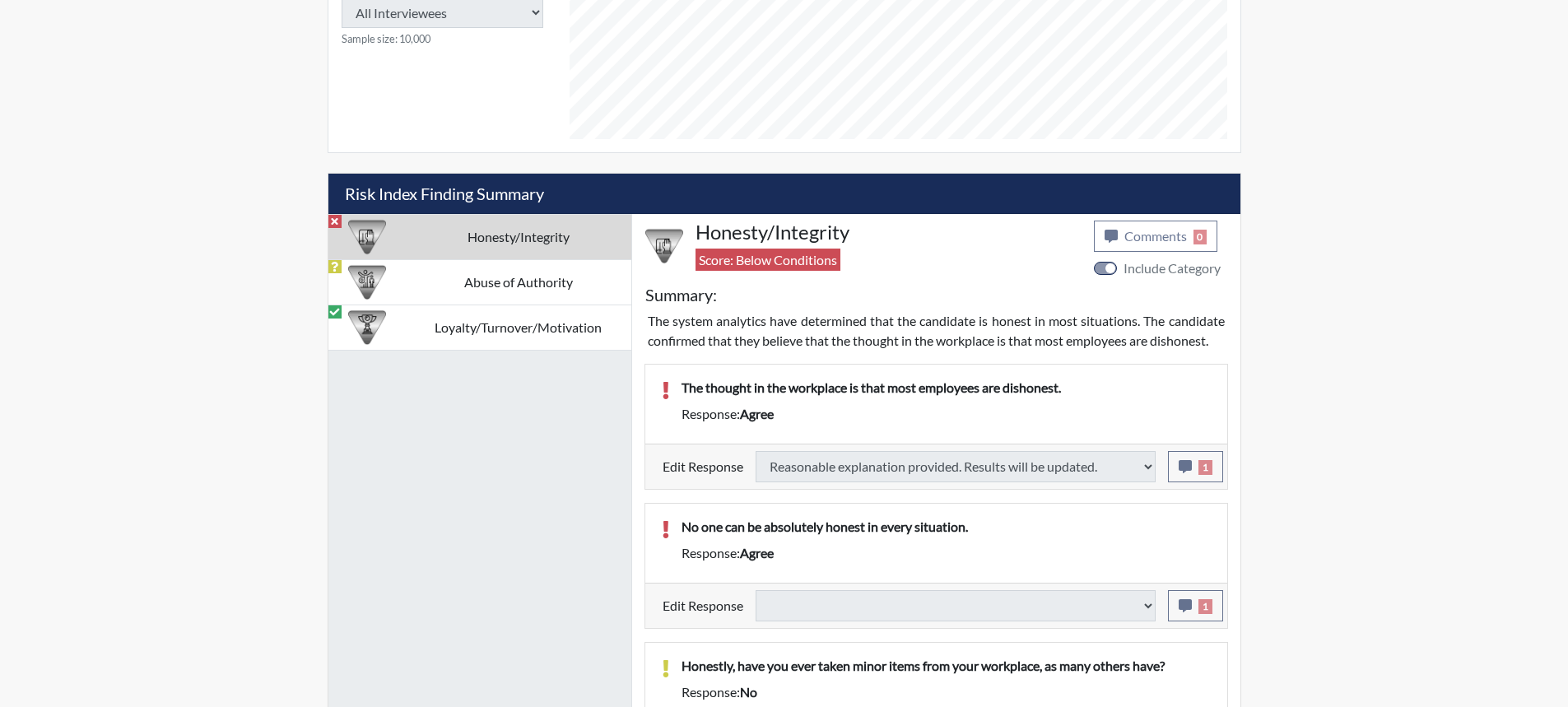
select select
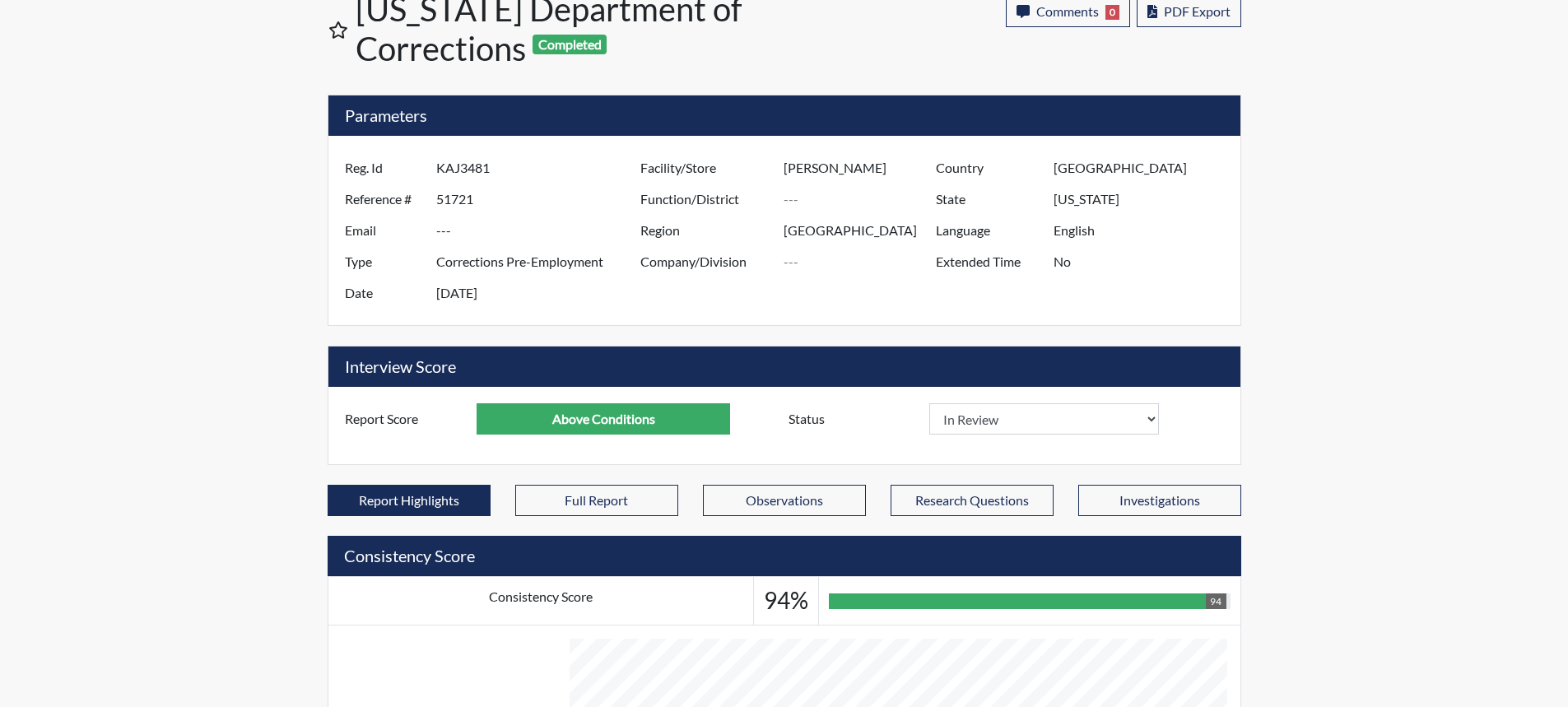
scroll to position [0, 0]
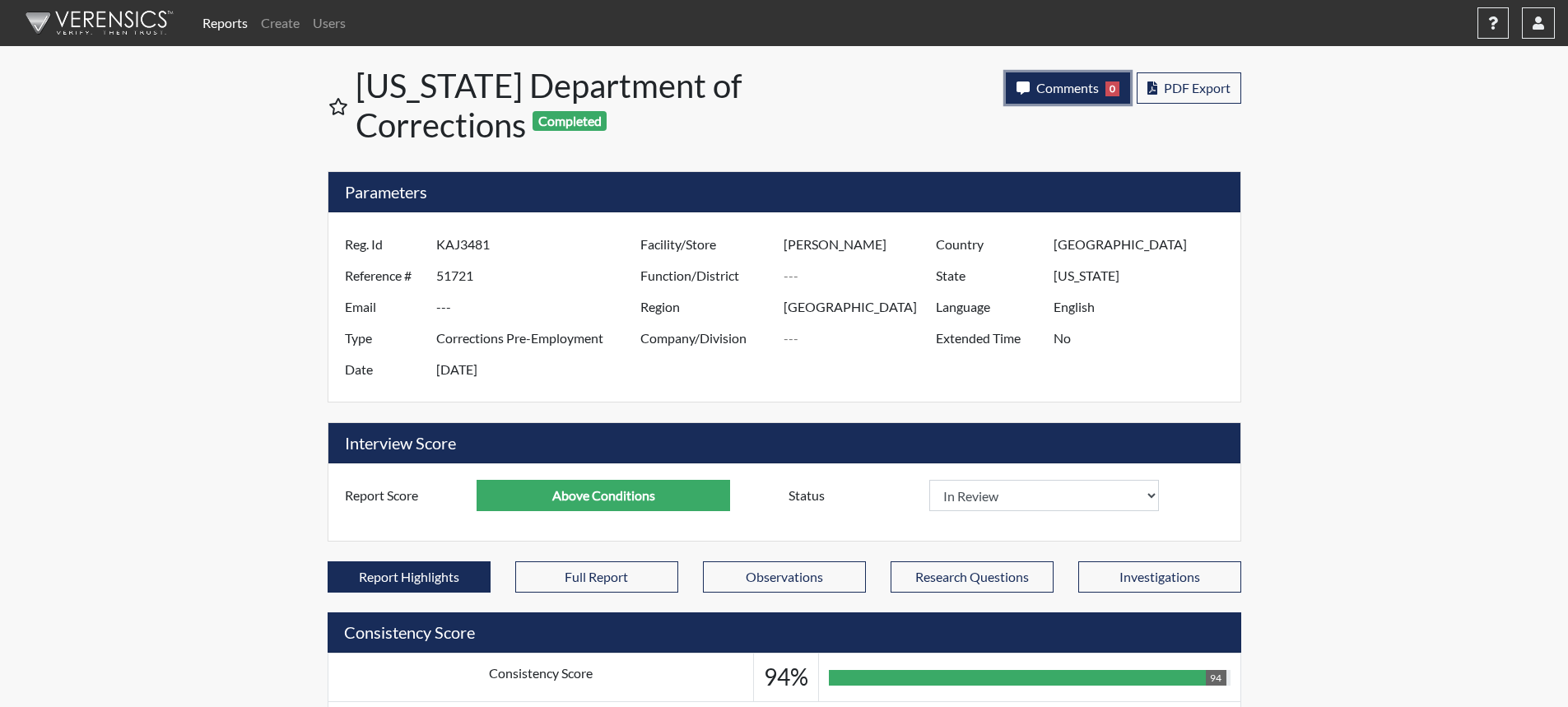
click at [1094, 90] on span "Comments" at bounding box center [1068, 87] width 63 height 16
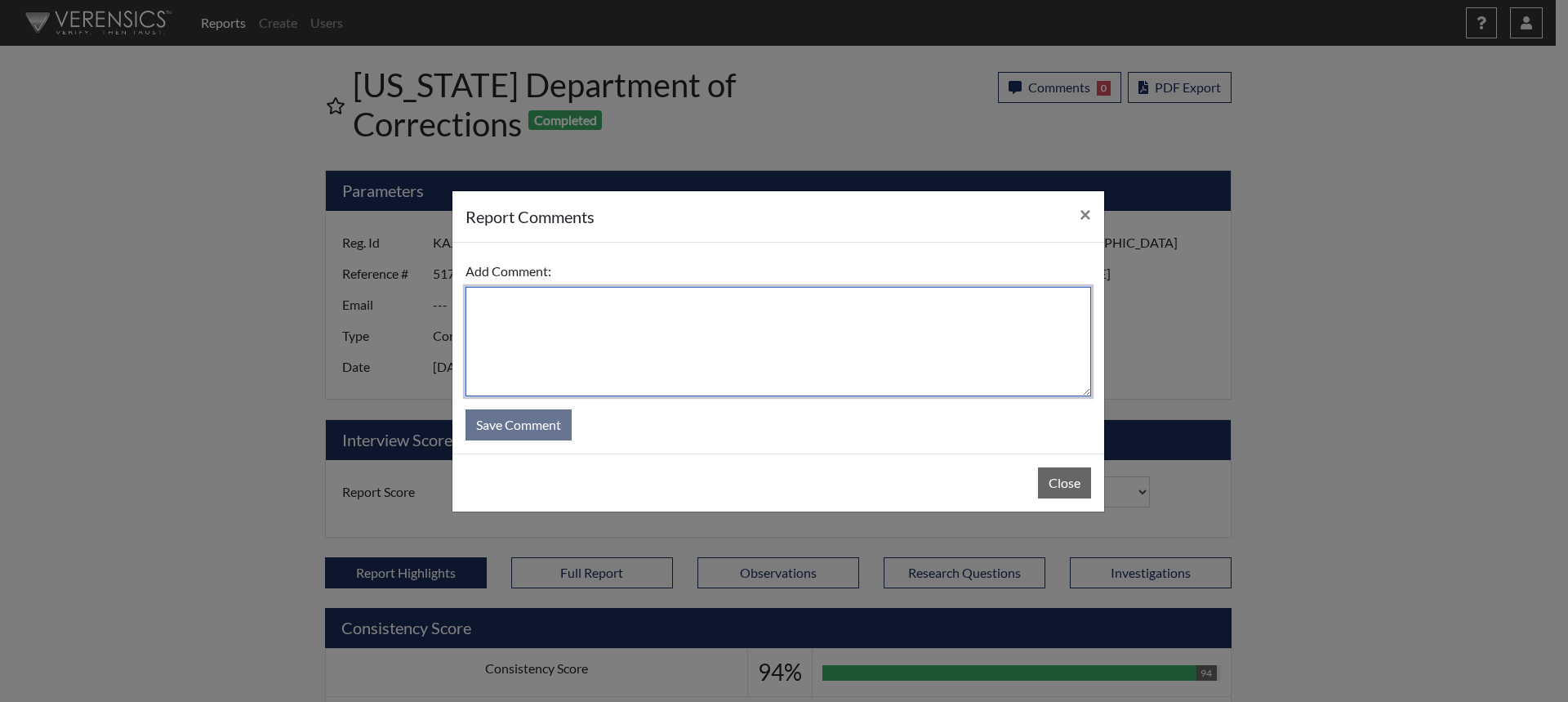
click at [857, 352] on textarea at bounding box center [779, 341] width 626 height 109
type textarea "SL [DATE]"
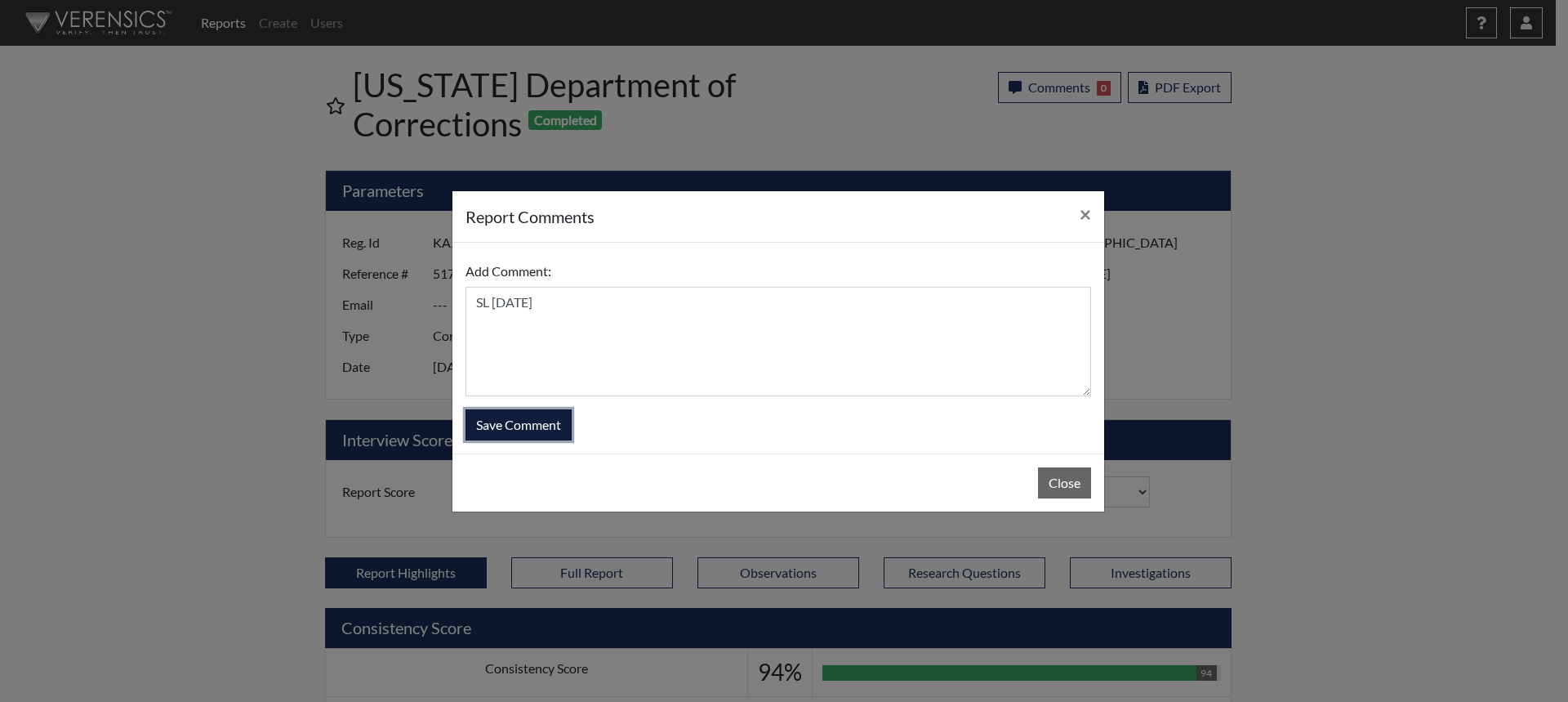
click at [541, 419] on button "Save Comment" at bounding box center [518, 425] width 106 height 31
select select
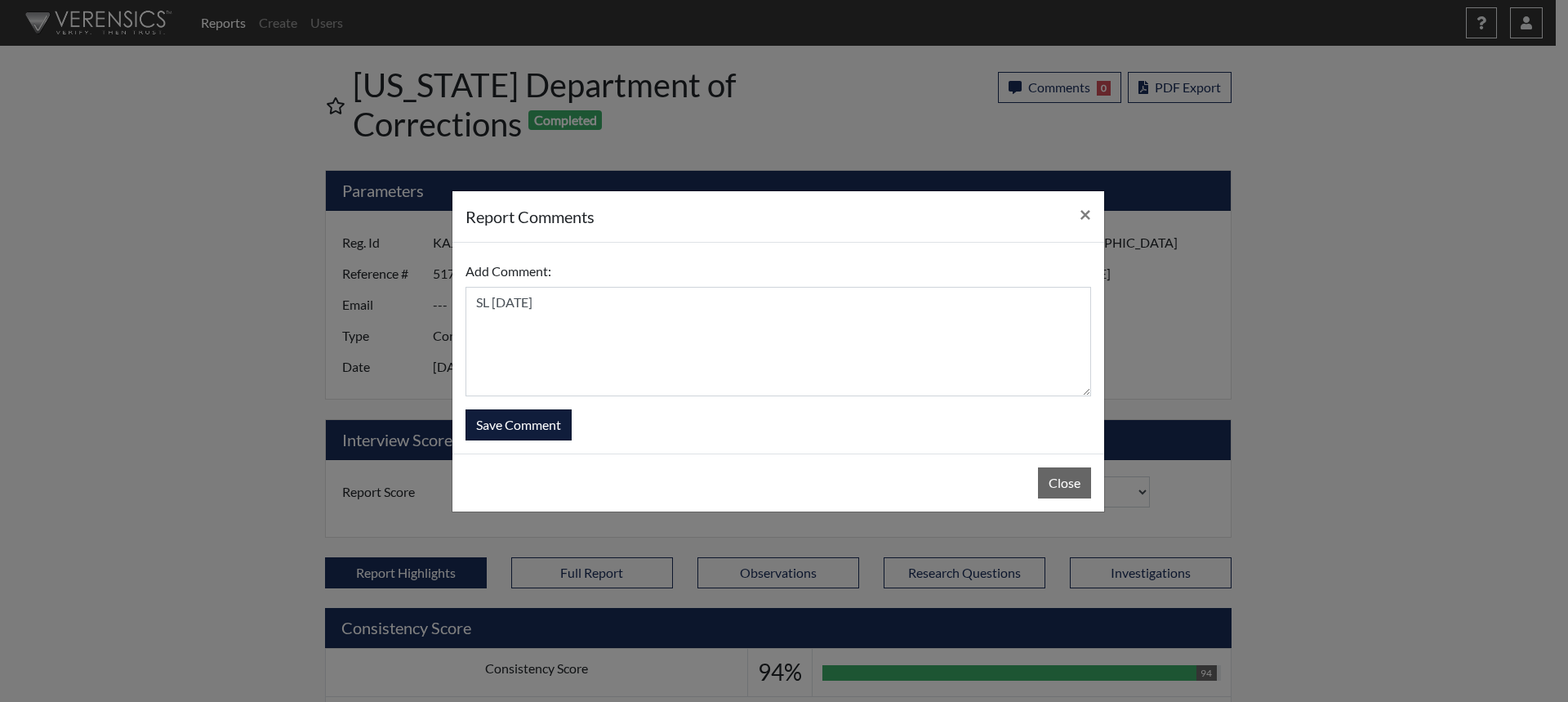
select select
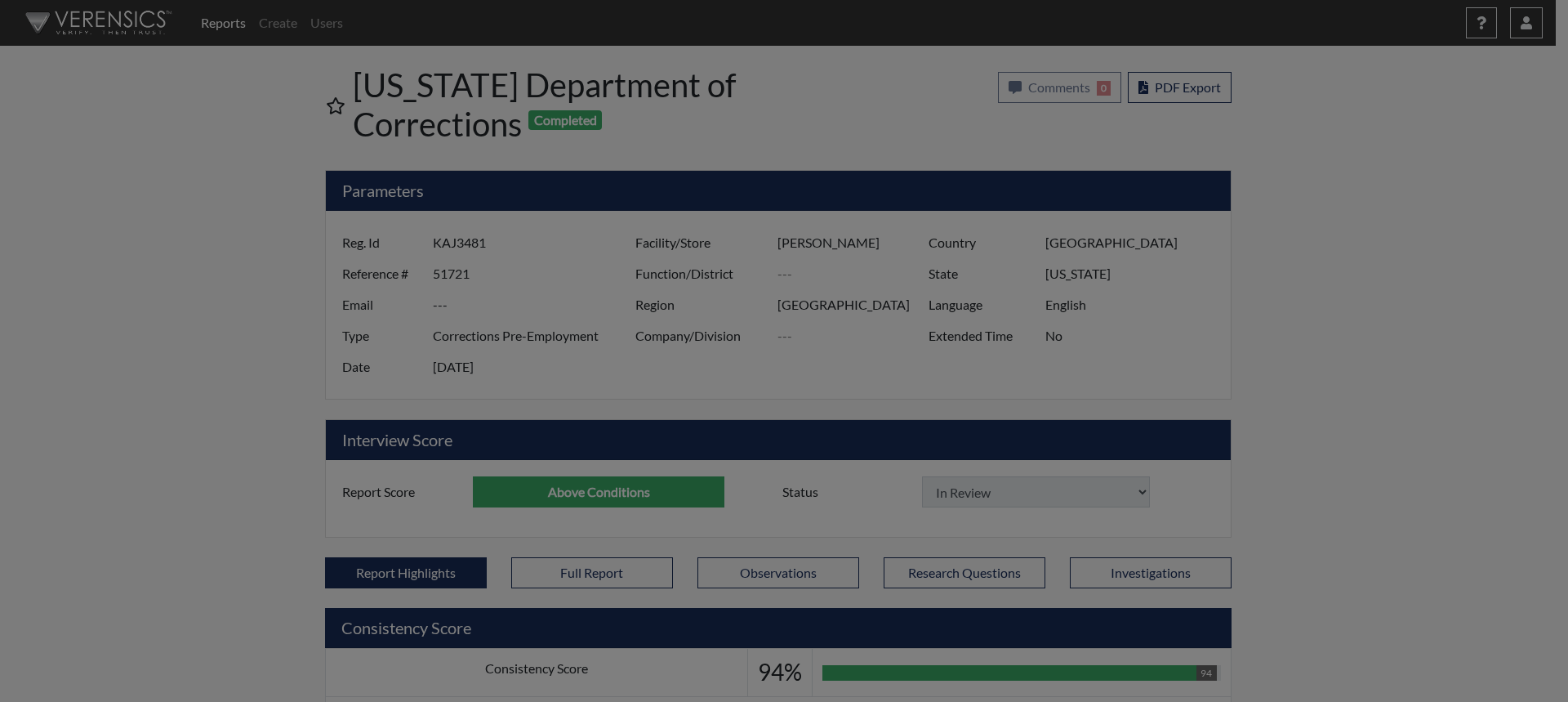
select select
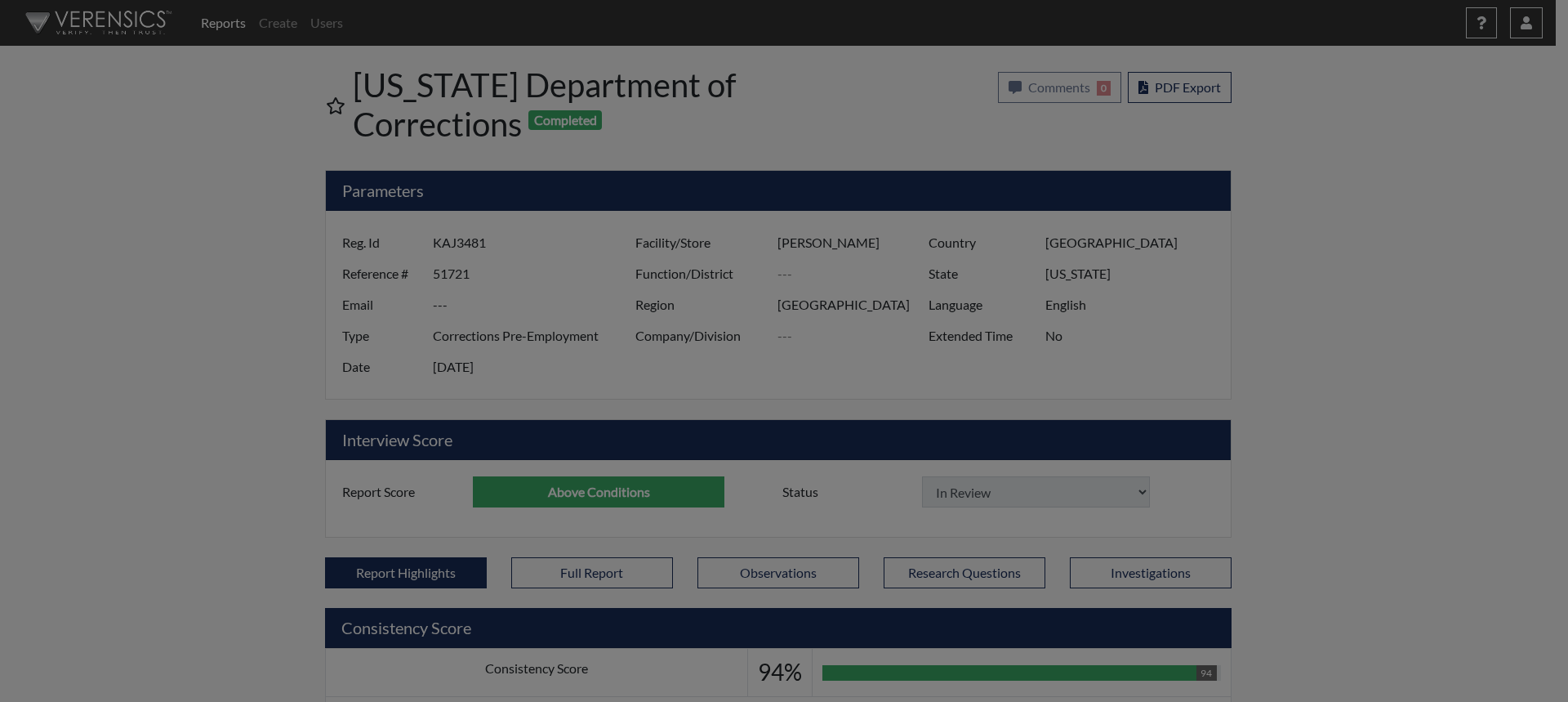
select select
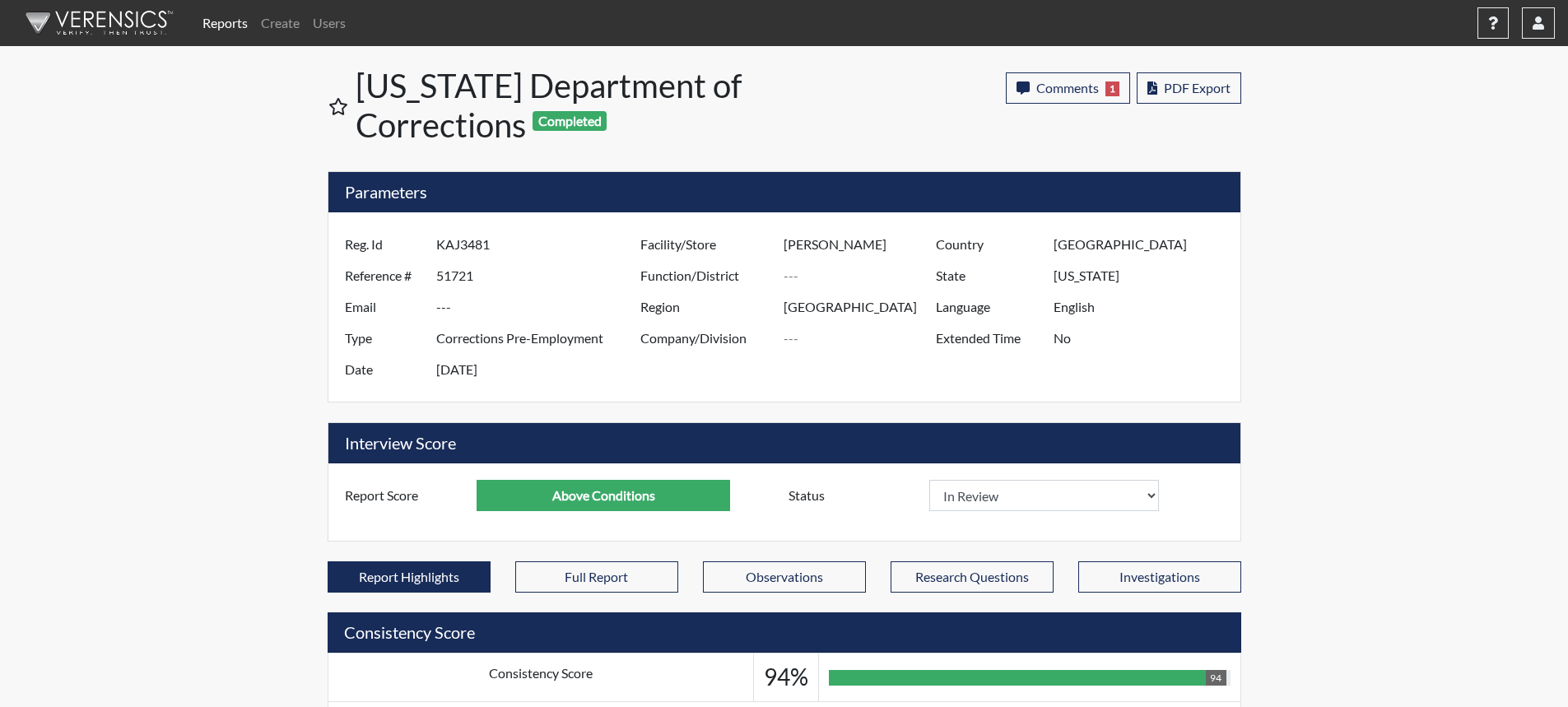
scroll to position [273, 684]
select select
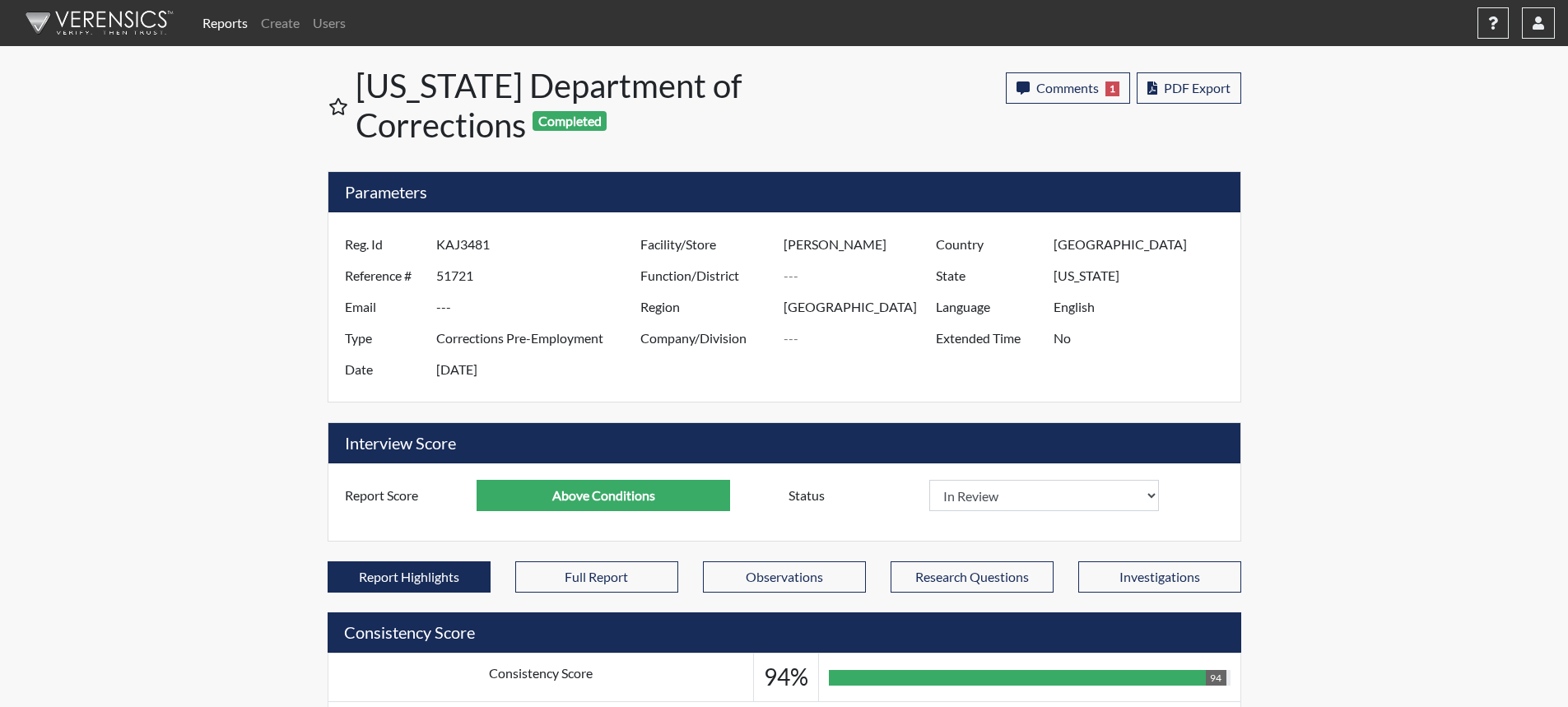
select select
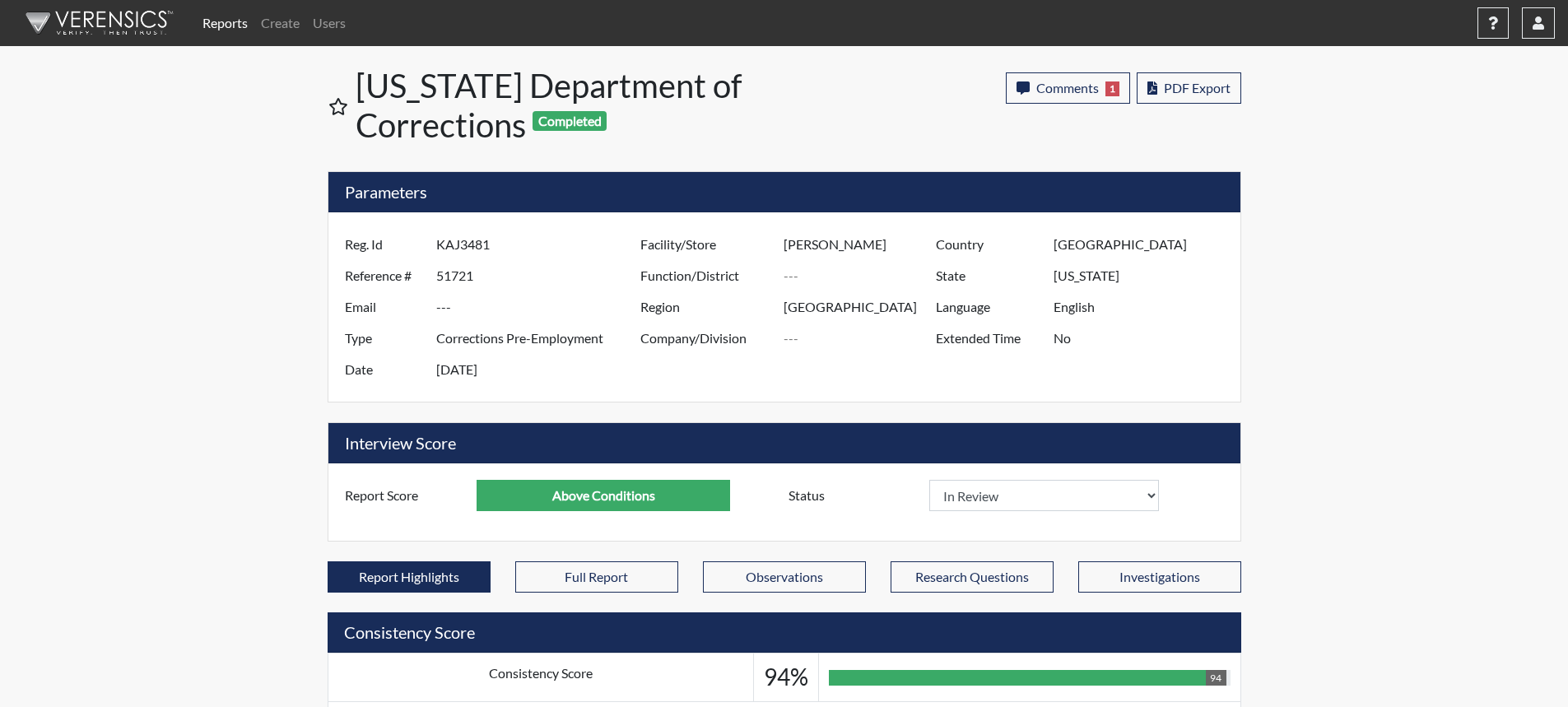
select select
